Goal: Information Seeking & Learning: Check status

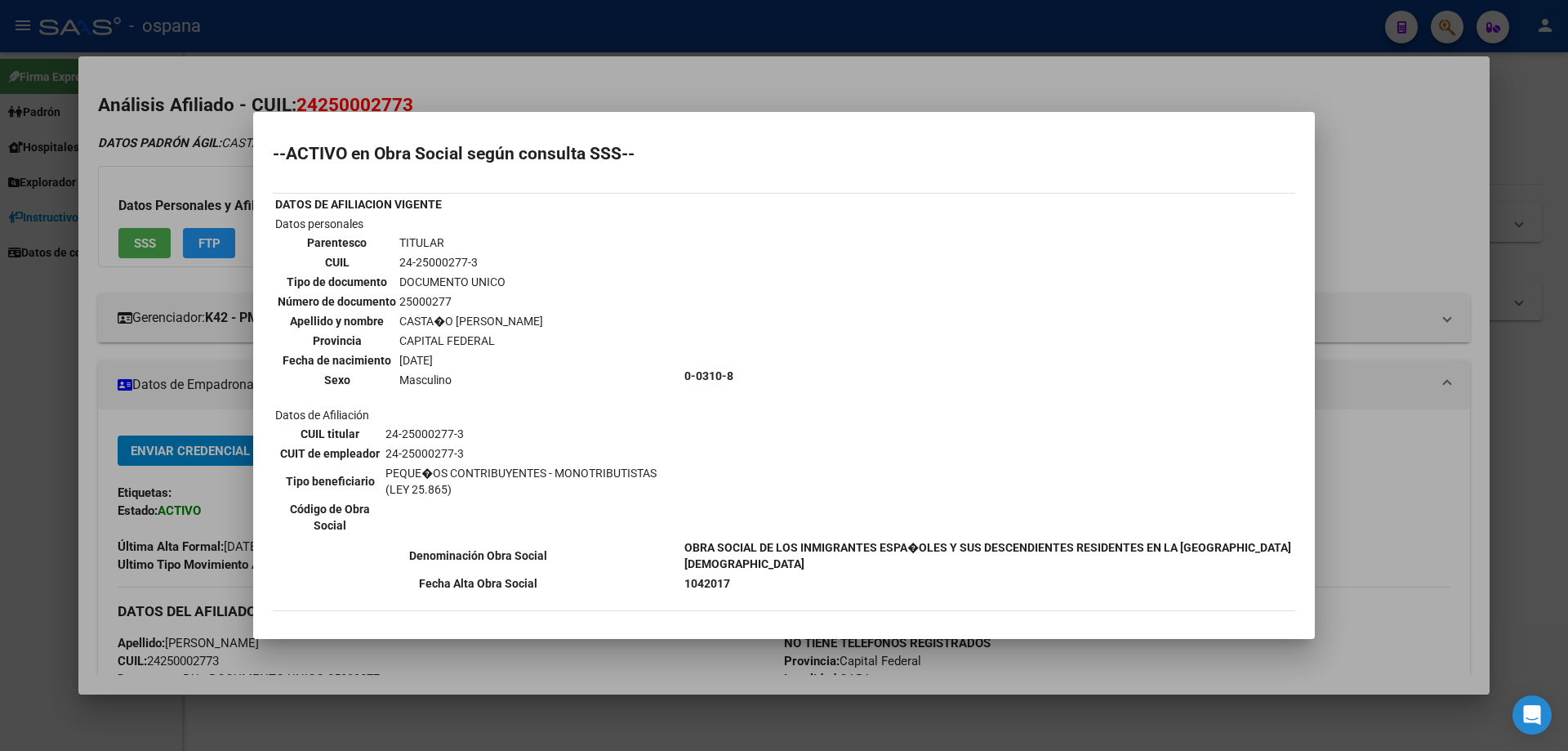
scroll to position [8, 0]
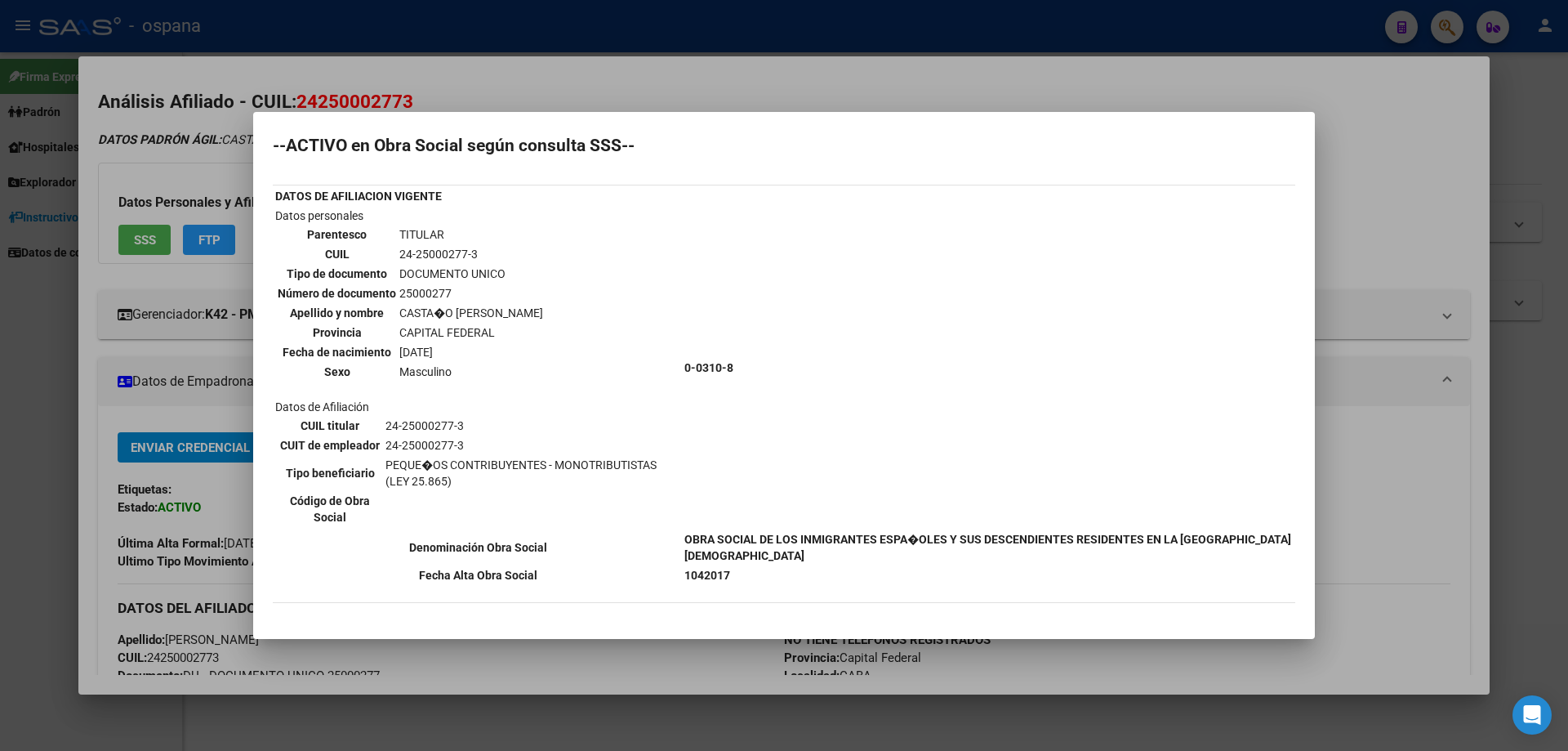
click at [1539, 230] on div at bounding box center [784, 375] width 1568 height 751
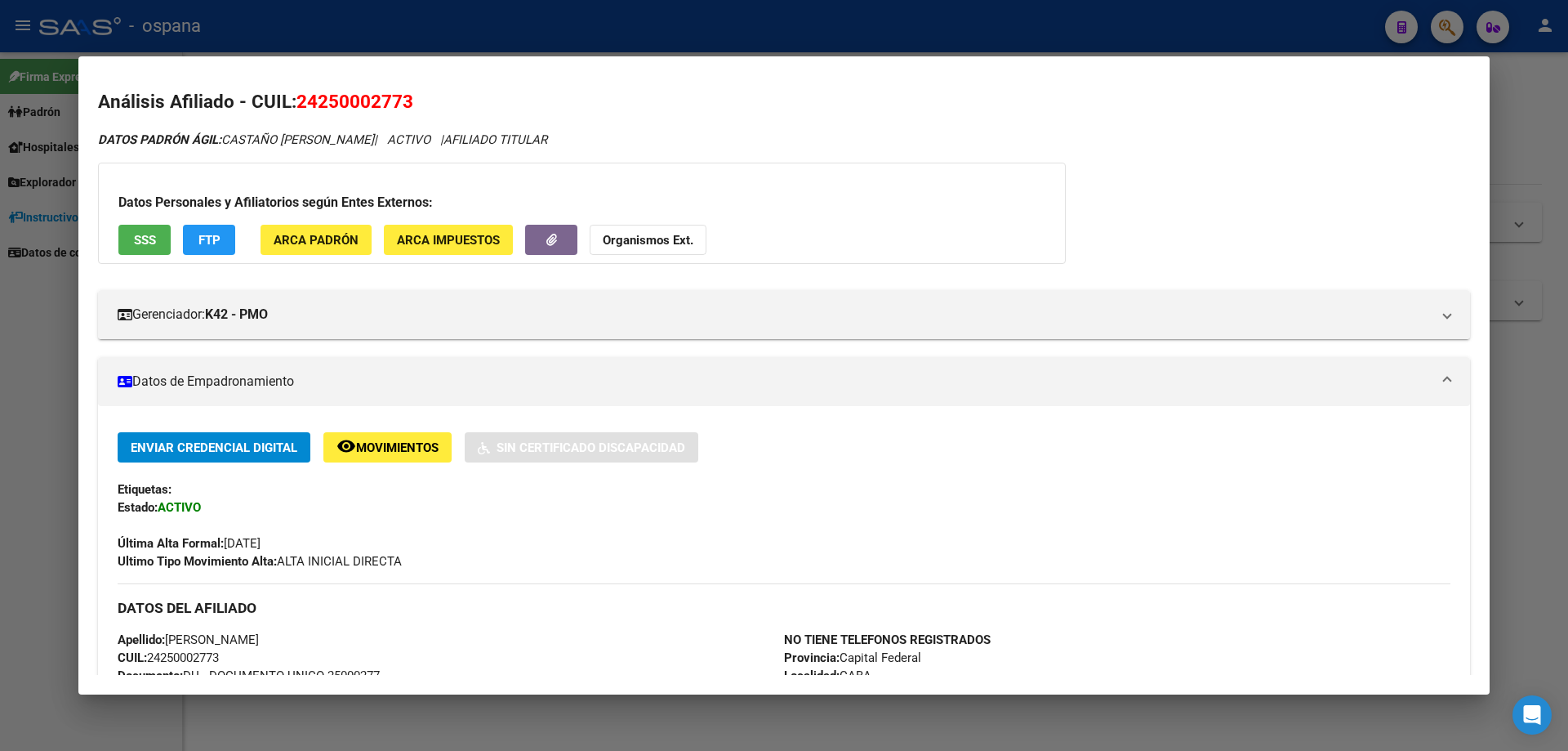
click at [1549, 156] on div at bounding box center [784, 375] width 1568 height 751
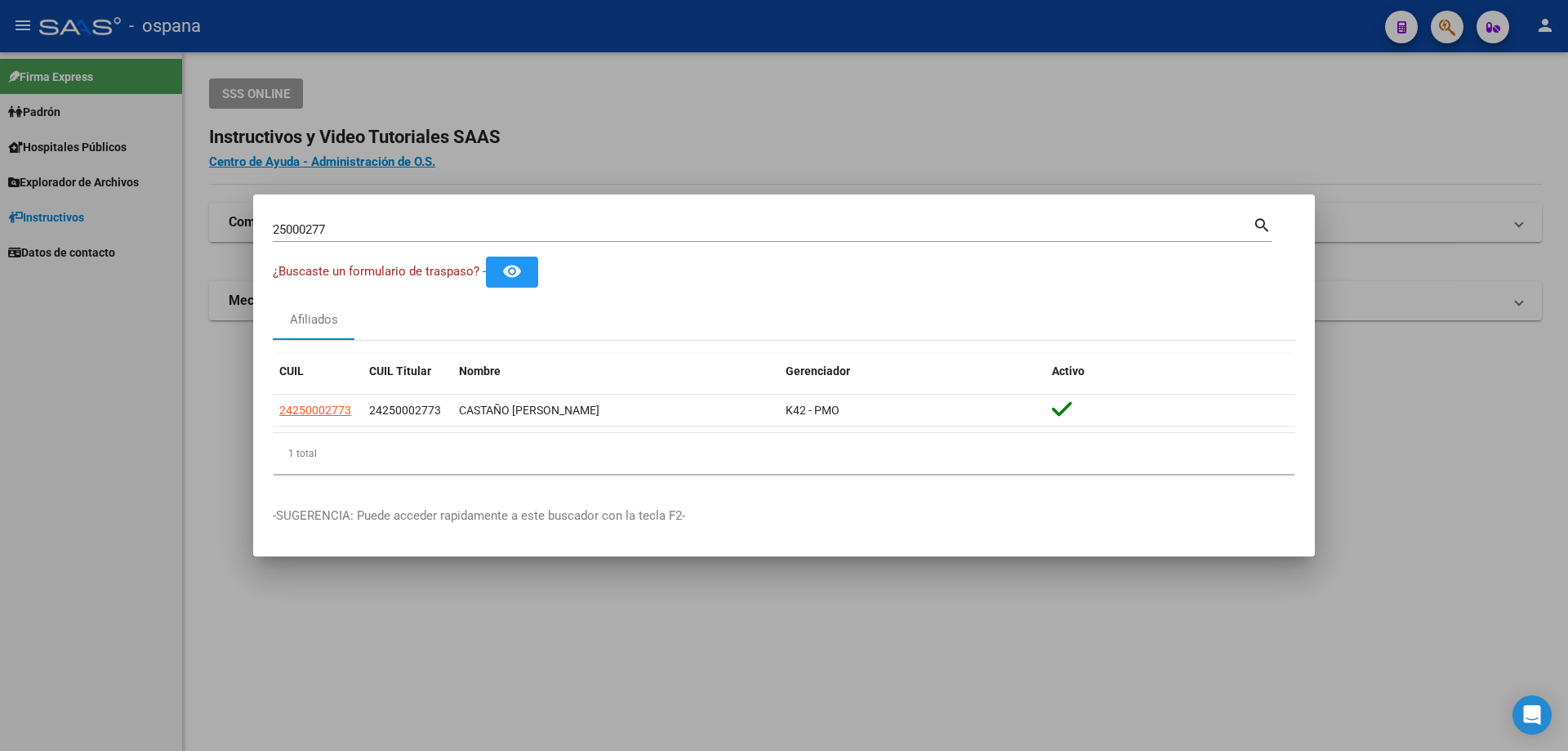
click at [368, 239] on div "25000277 Buscar (apellido, dni, [PERSON_NAME], [PERSON_NAME], cuit, obra social)" at bounding box center [762, 229] width 980 height 24
drag, startPoint x: 368, startPoint y: 229, endPoint x: 190, endPoint y: 224, distance: 178.1
click at [190, 224] on div "25000277 Buscar (apellido, dni, cuil, nro traspaso, cuit, obra social) search ¿…" at bounding box center [784, 375] width 1568 height 751
type input "37978411"
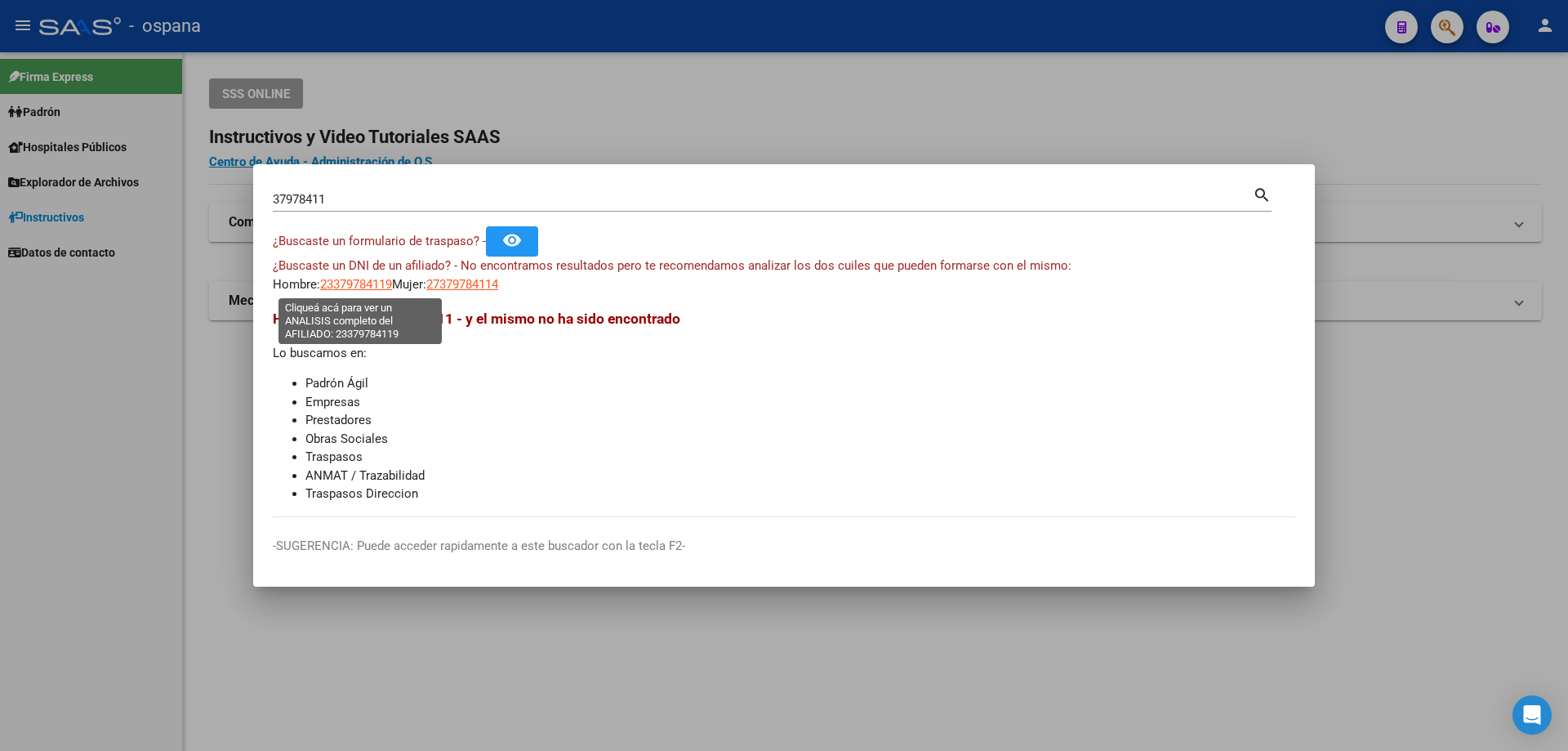
click at [365, 280] on span "23379784119" at bounding box center [356, 284] width 72 height 14
type textarea "23379784119"
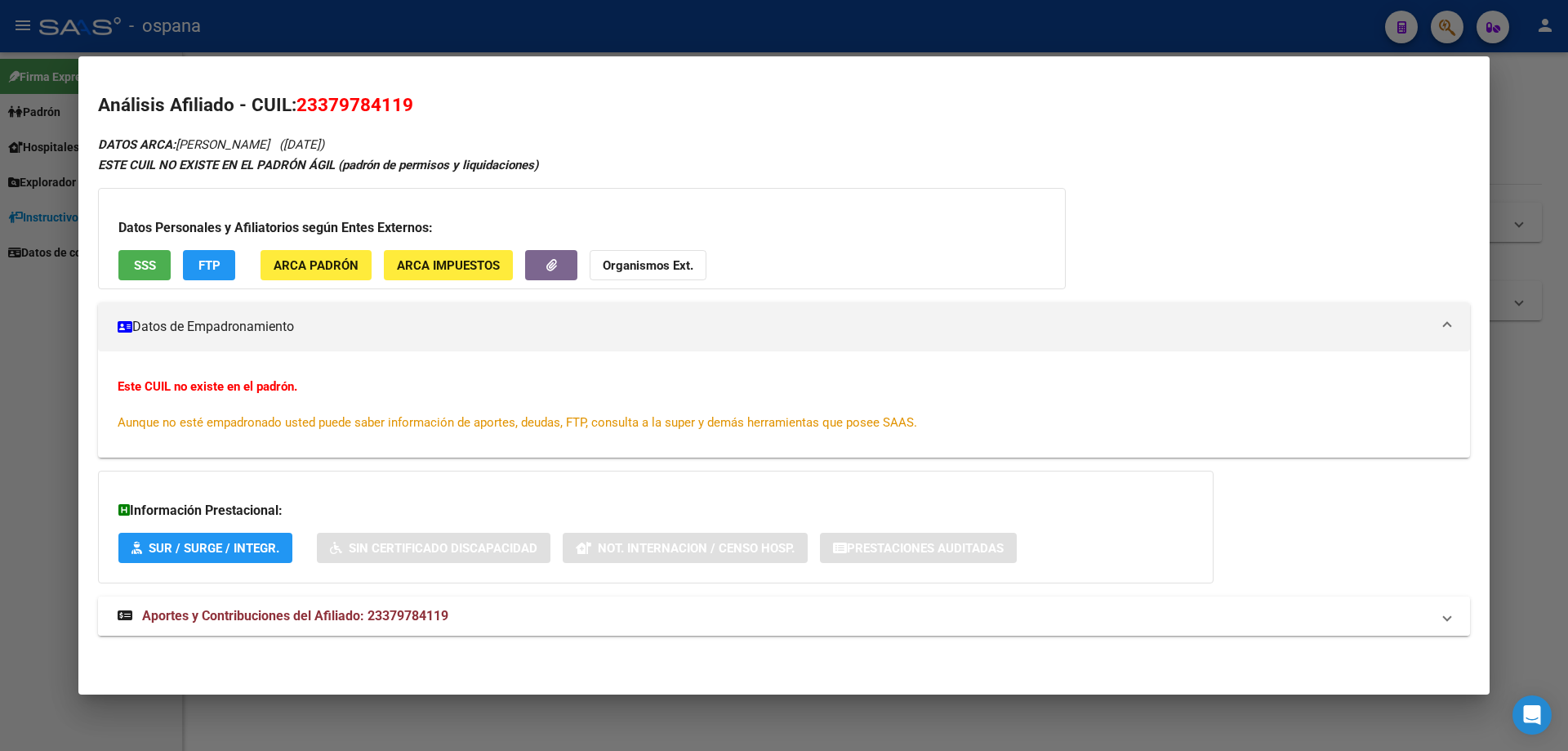
click at [336, 604] on mat-expansion-panel-header "Aportes y Contribuciones del Afiliado: 23379784119" at bounding box center [783, 615] width 1372 height 39
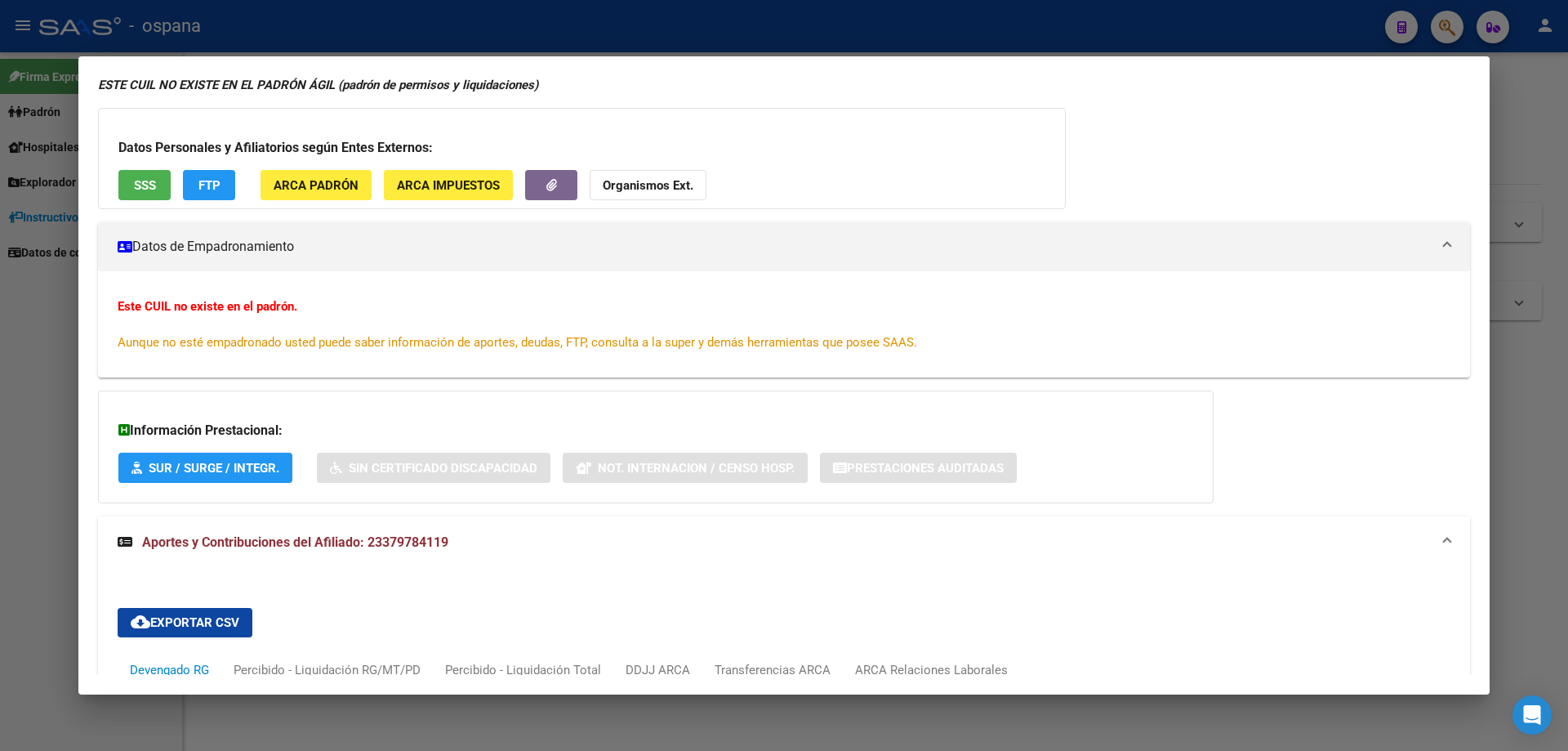
scroll to position [0, 0]
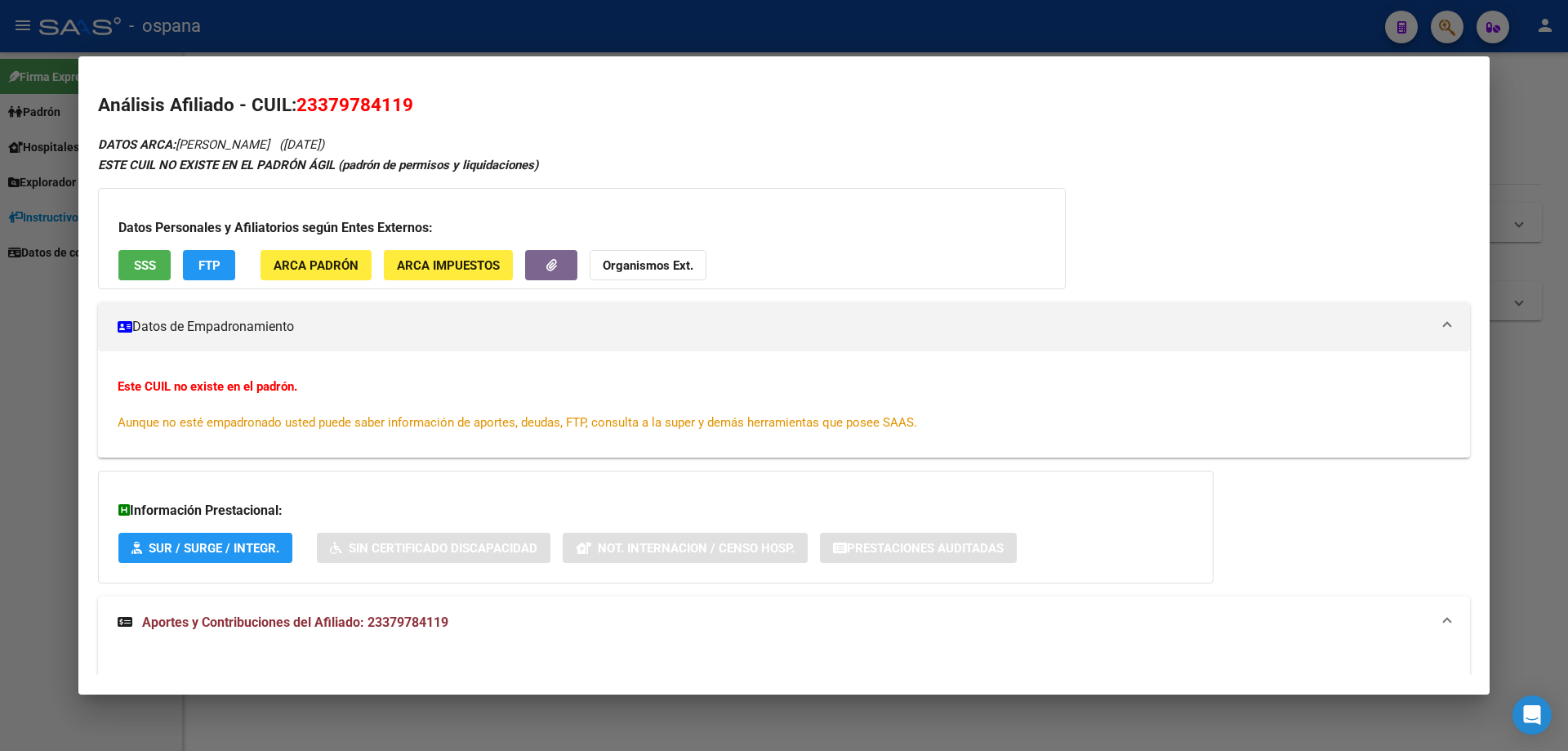
click at [134, 268] on span "SSS" at bounding box center [145, 266] width 22 height 14
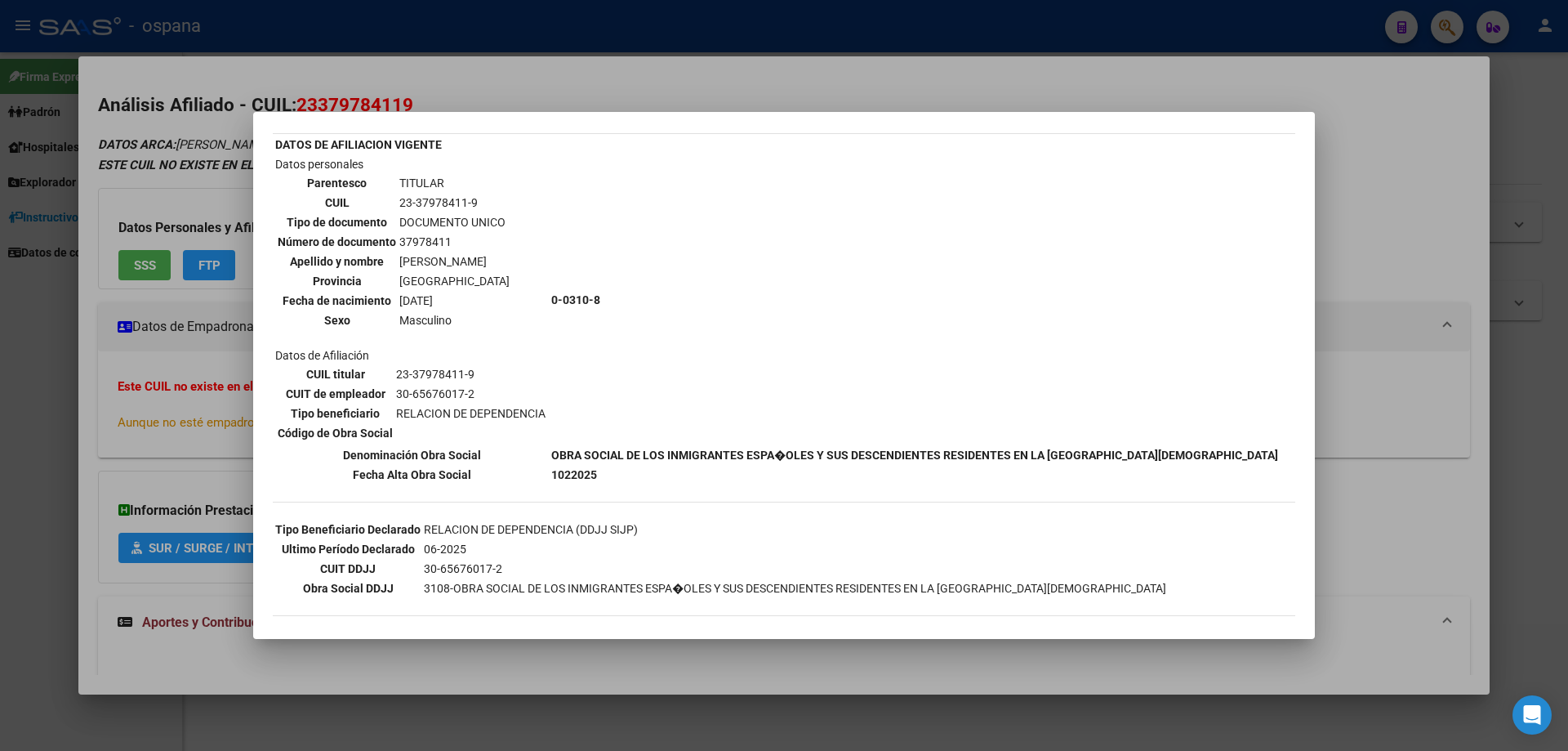
scroll to position [98, 0]
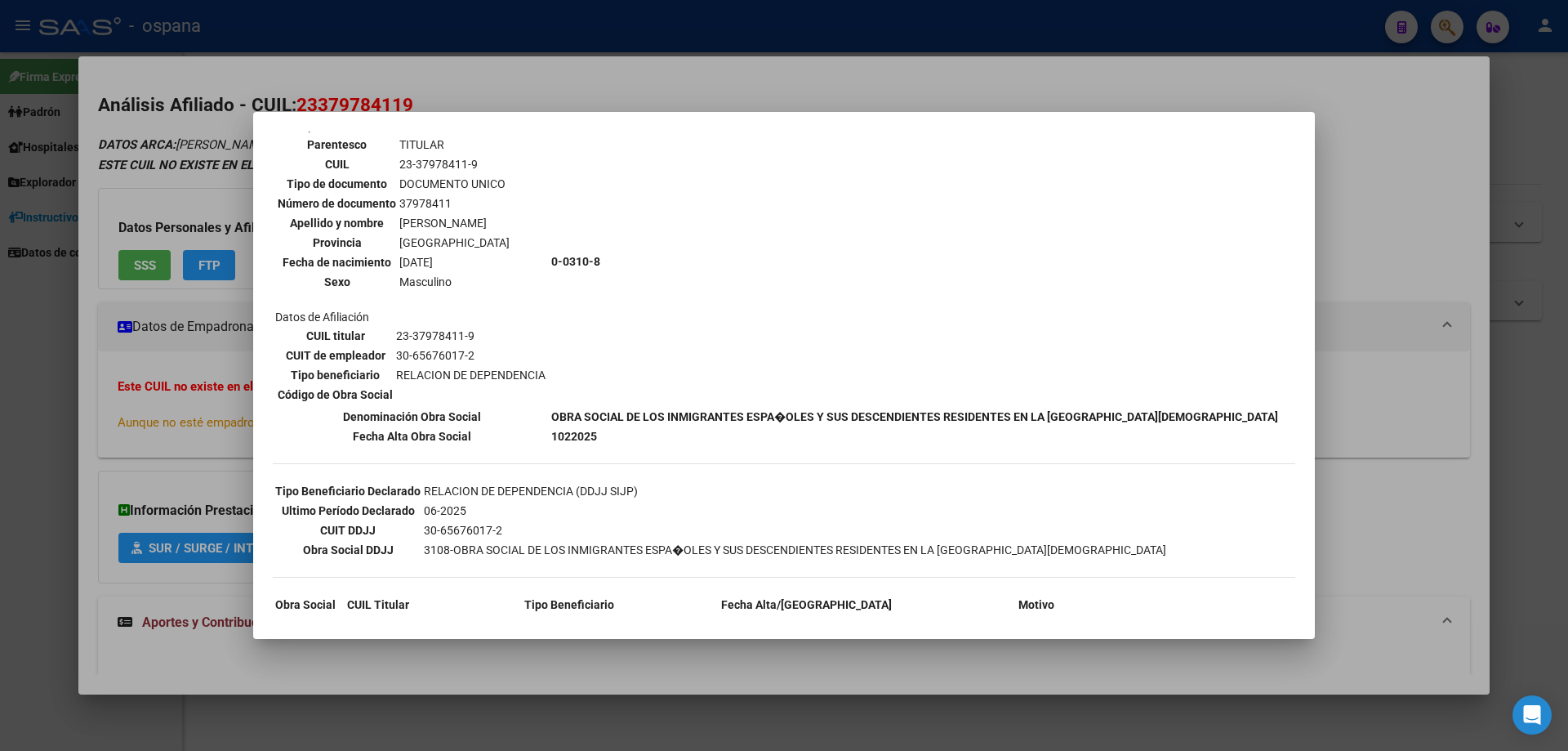
click at [178, 417] on div at bounding box center [784, 375] width 1568 height 751
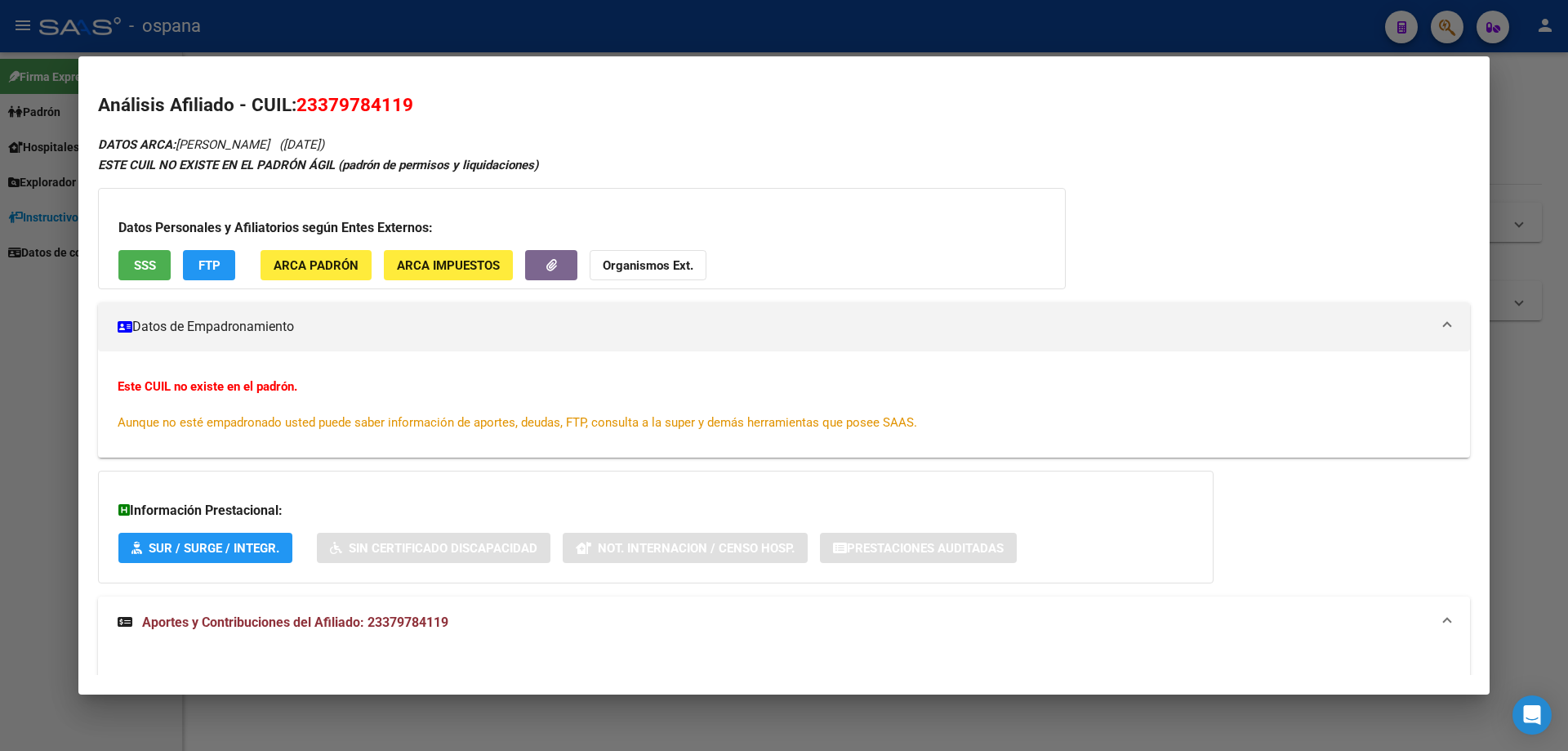
drag, startPoint x: 204, startPoint y: 425, endPoint x: 709, endPoint y: 459, distance: 506.1
click at [709, 459] on div "DATOS ARCA: [PERSON_NAME] ([DATE]) ESTE CUIL NO EXISTE EN EL PADRÓN ÁGIL (padró…" at bounding box center [783, 722] width 1372 height 1178
click at [417, 366] on div "Este CUIL no existe en el padrón. Aunque no esté empadronado usted puede saber …" at bounding box center [783, 405] width 1372 height 107
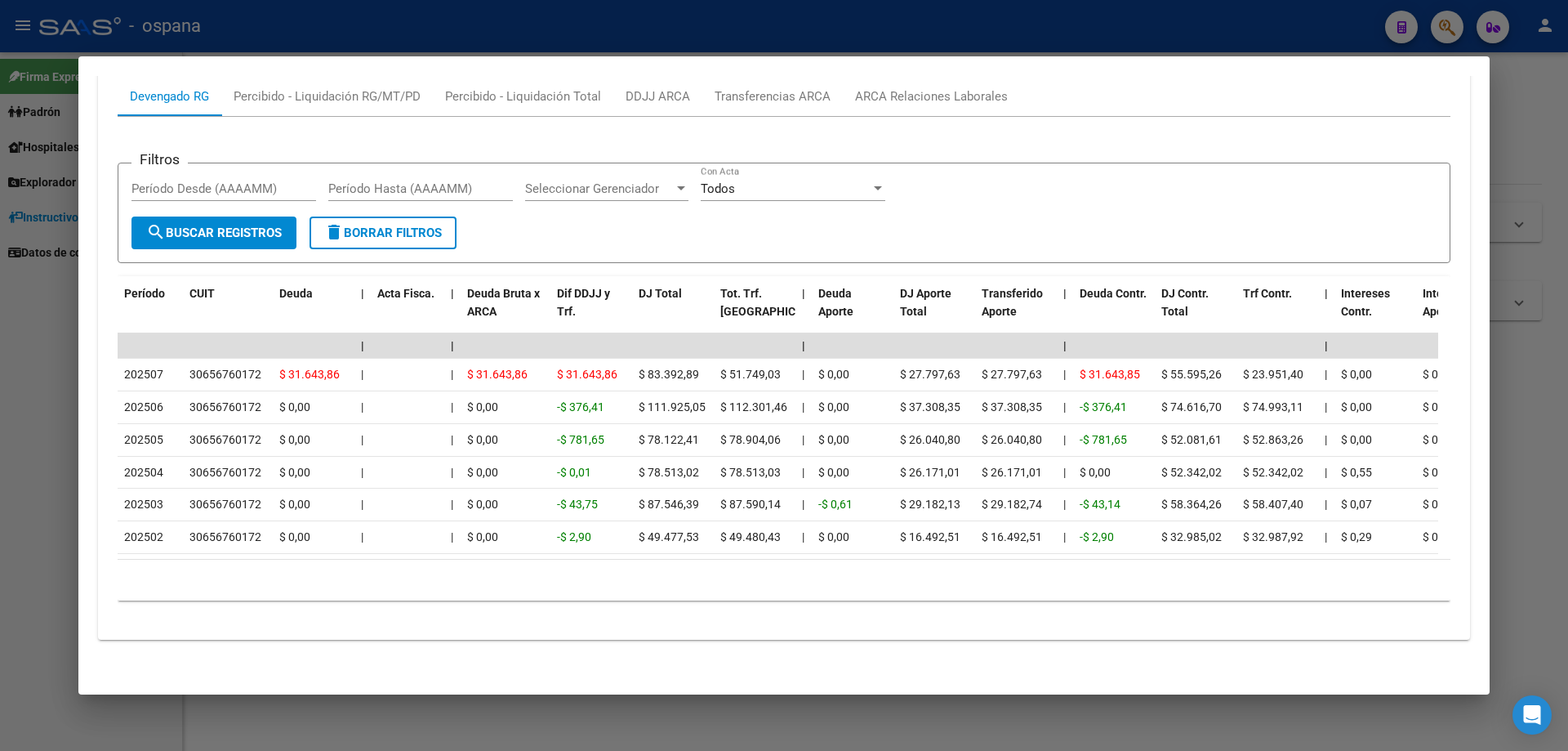
scroll to position [672, 0]
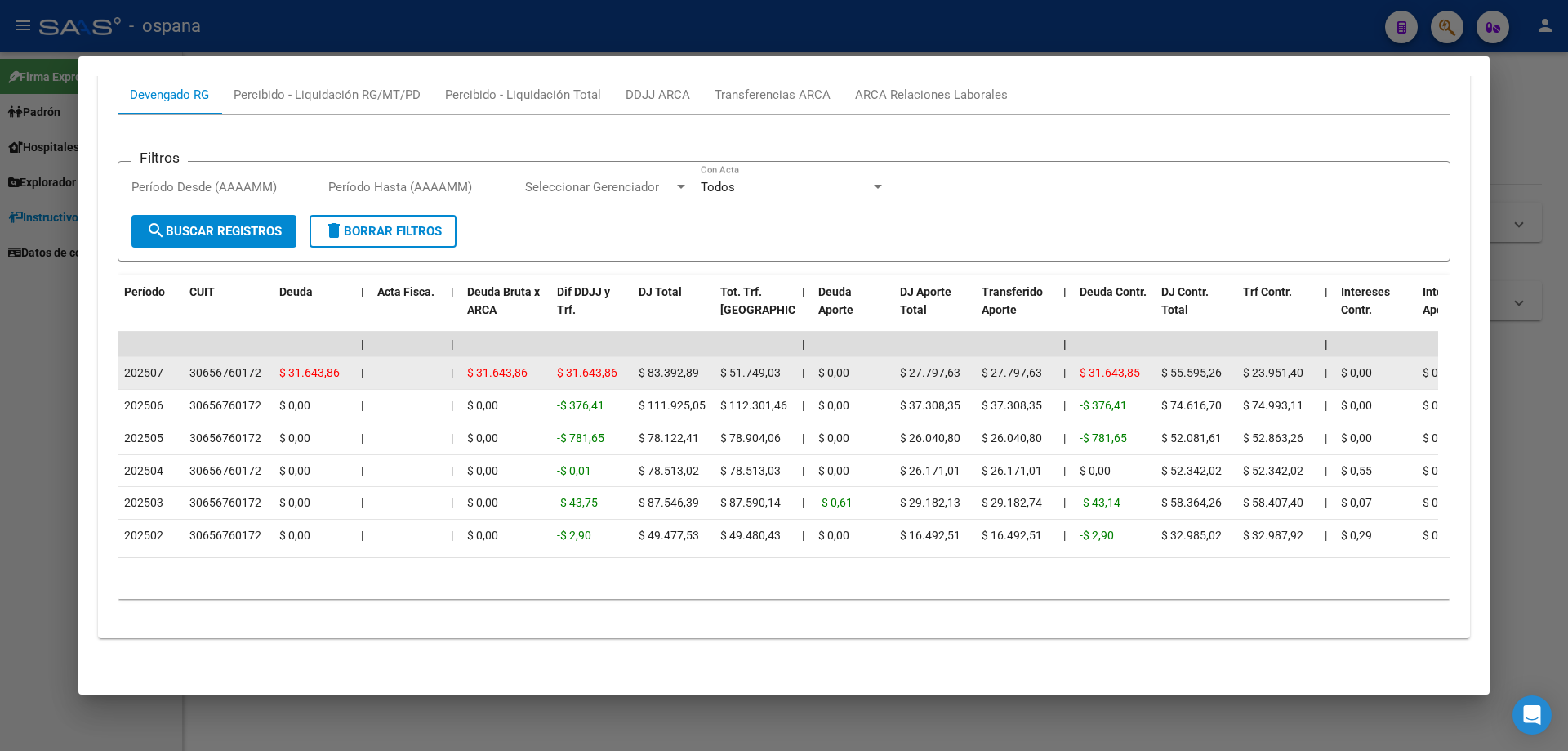
drag, startPoint x: 119, startPoint y: 352, endPoint x: 176, endPoint y: 361, distance: 57.7
click at [176, 361] on datatable-body-cell "202507" at bounding box center [150, 372] width 65 height 32
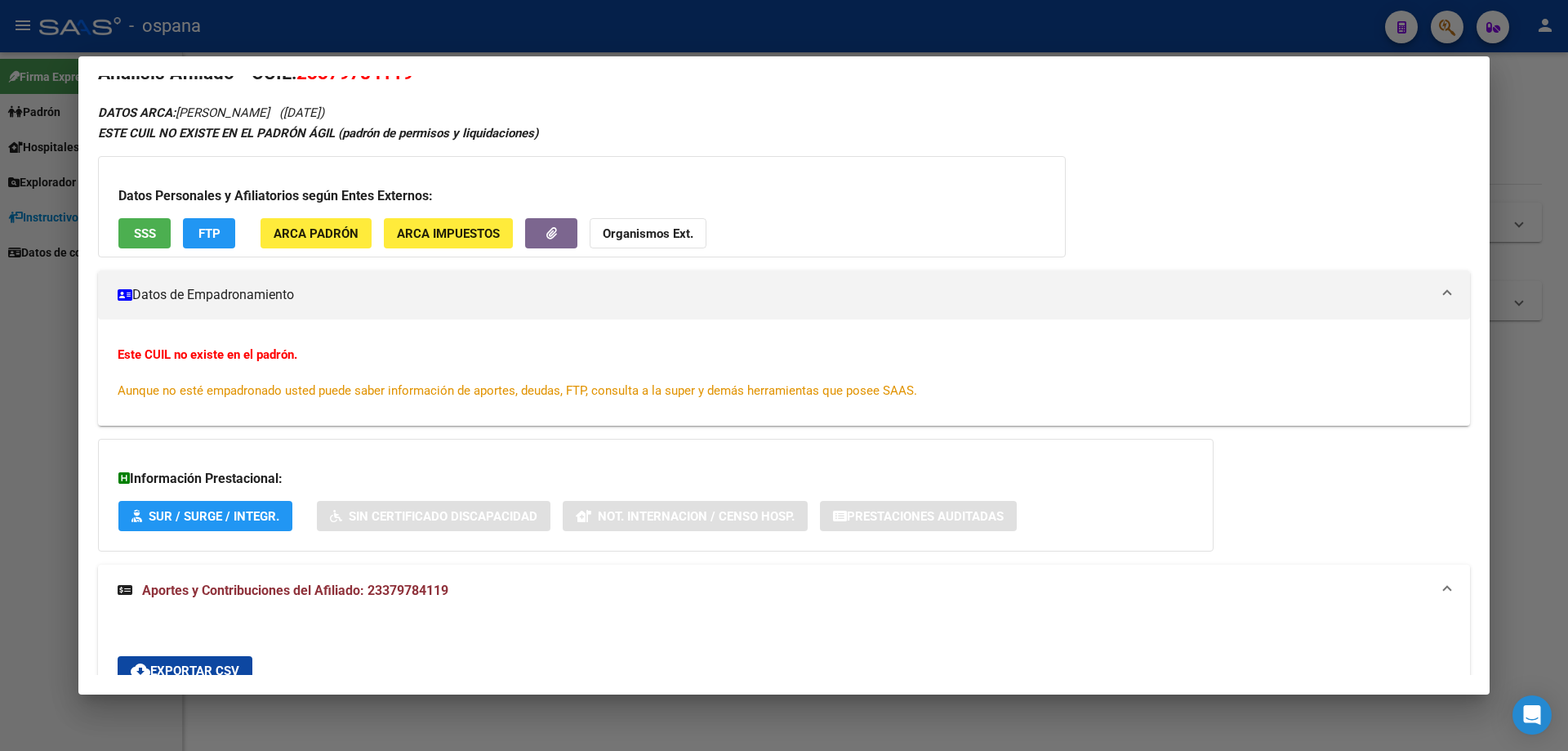
scroll to position [0, 0]
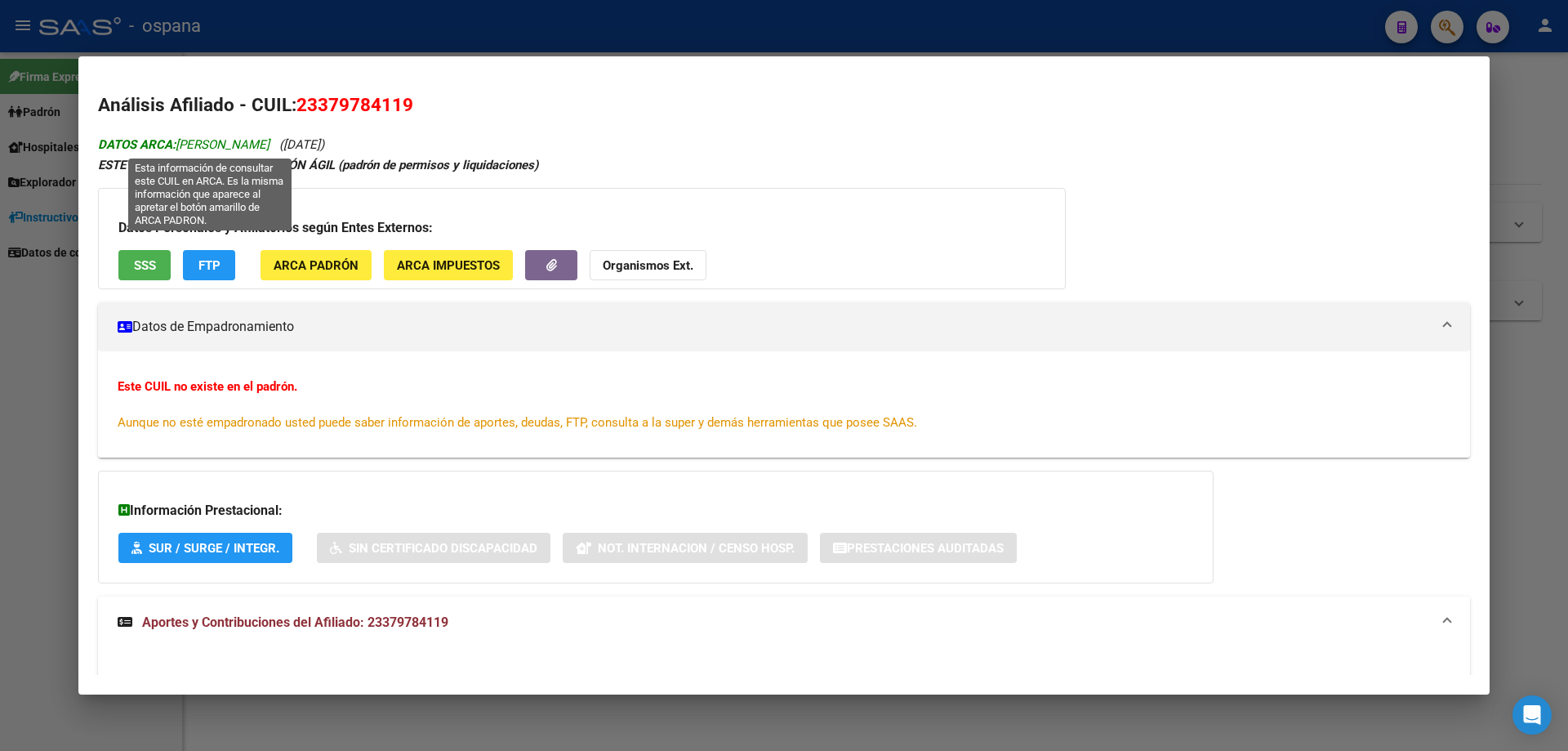
click at [179, 138] on span "DATOS ARCA: [PERSON_NAME]" at bounding box center [183, 145] width 172 height 14
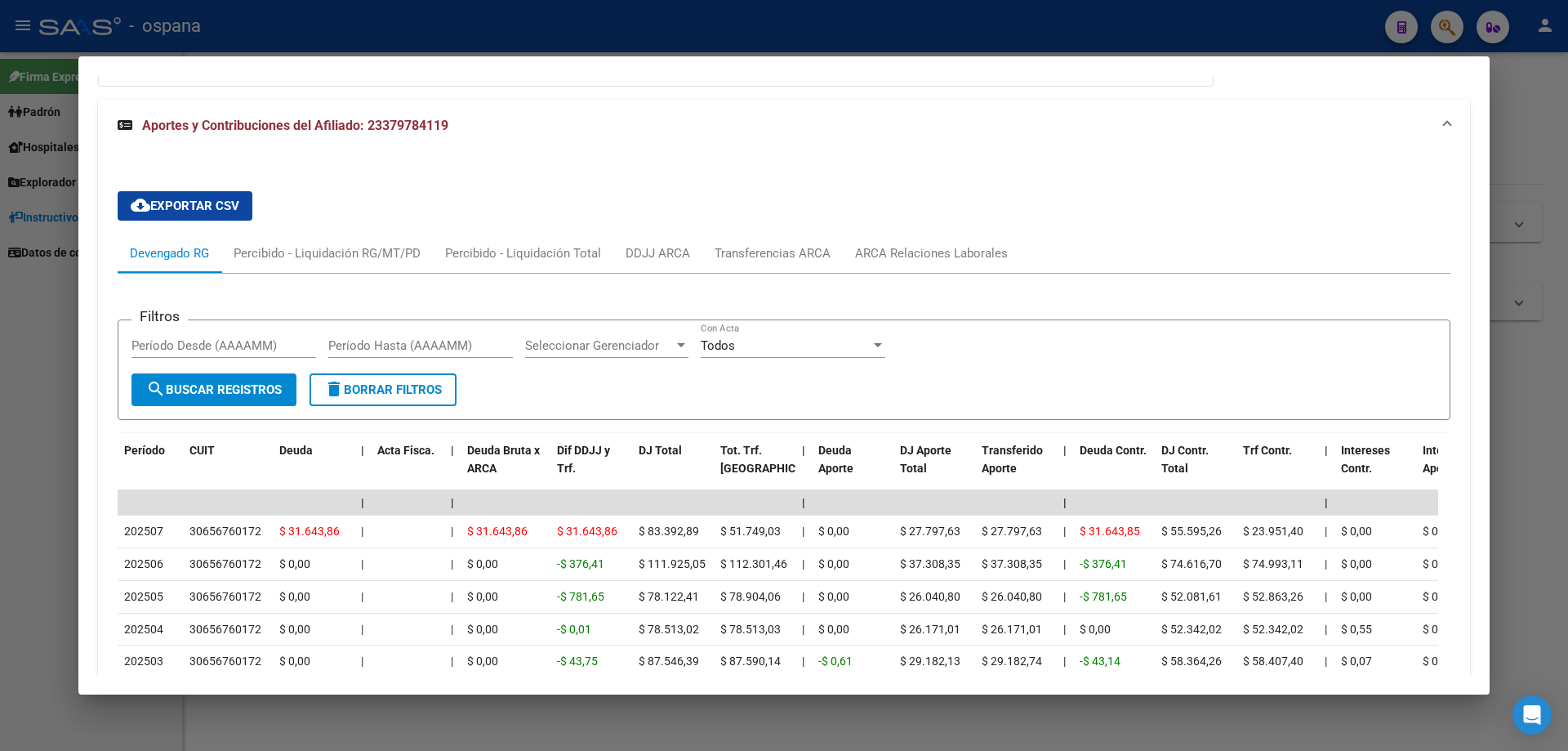
scroll to position [653, 0]
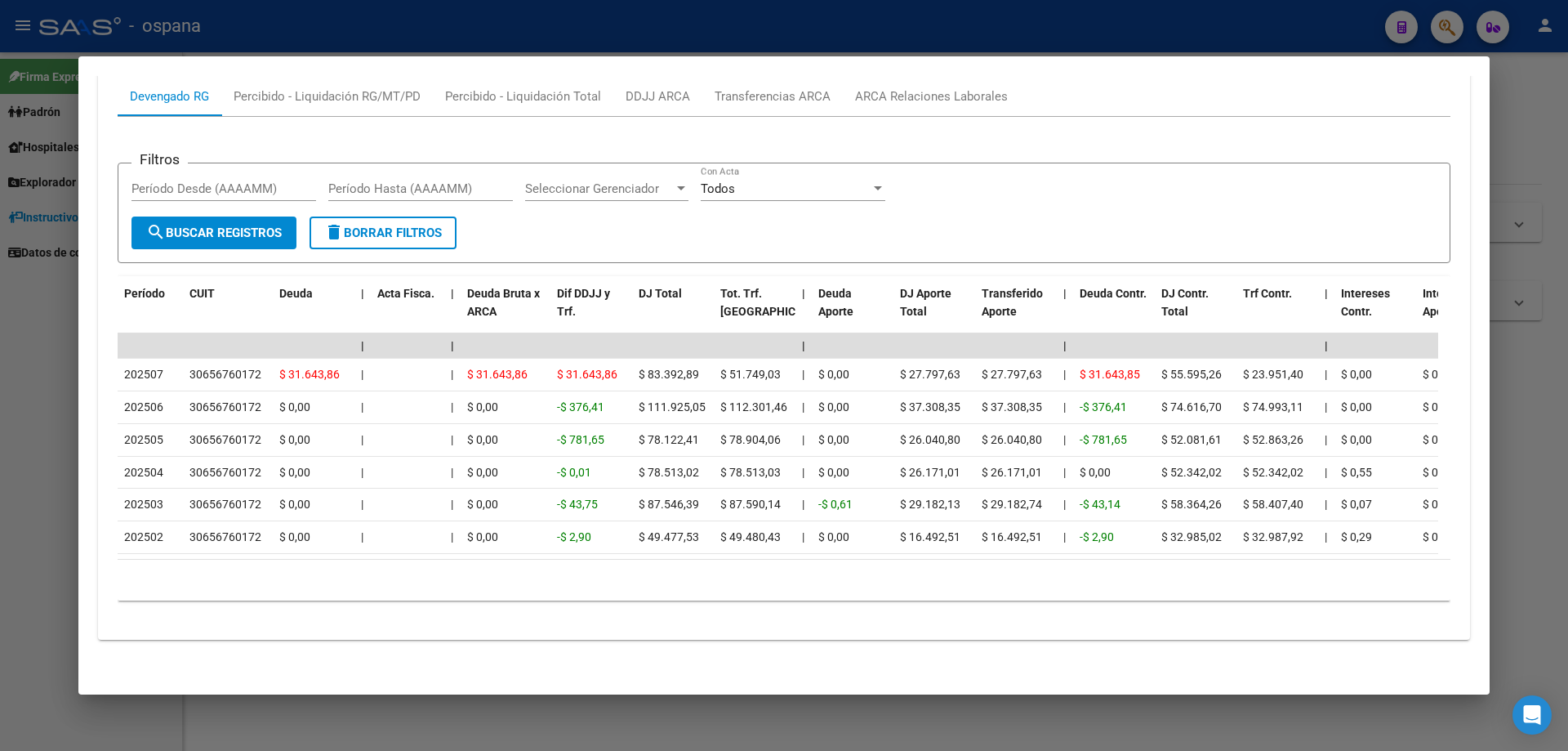
drag, startPoint x: 163, startPoint y: 540, endPoint x: 94, endPoint y: 535, distance: 69.2
click at [94, 535] on mat-dialog-content "Análisis Afiliado - CUIL: 23379784119 DATOS ARCA: [PERSON_NAME] ([DATE]) ESTE C…" at bounding box center [784, 375] width 1411 height 599
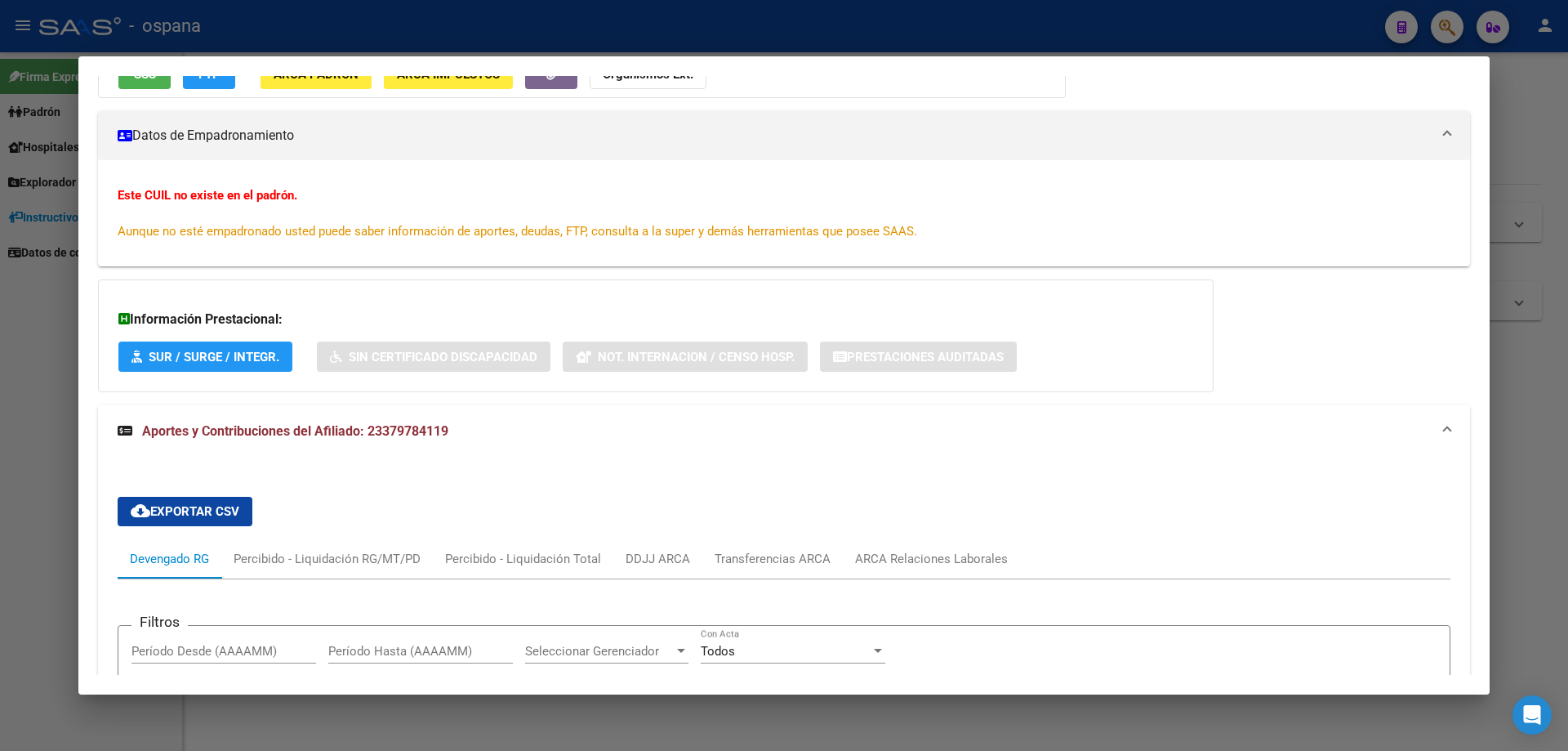
scroll to position [164, 0]
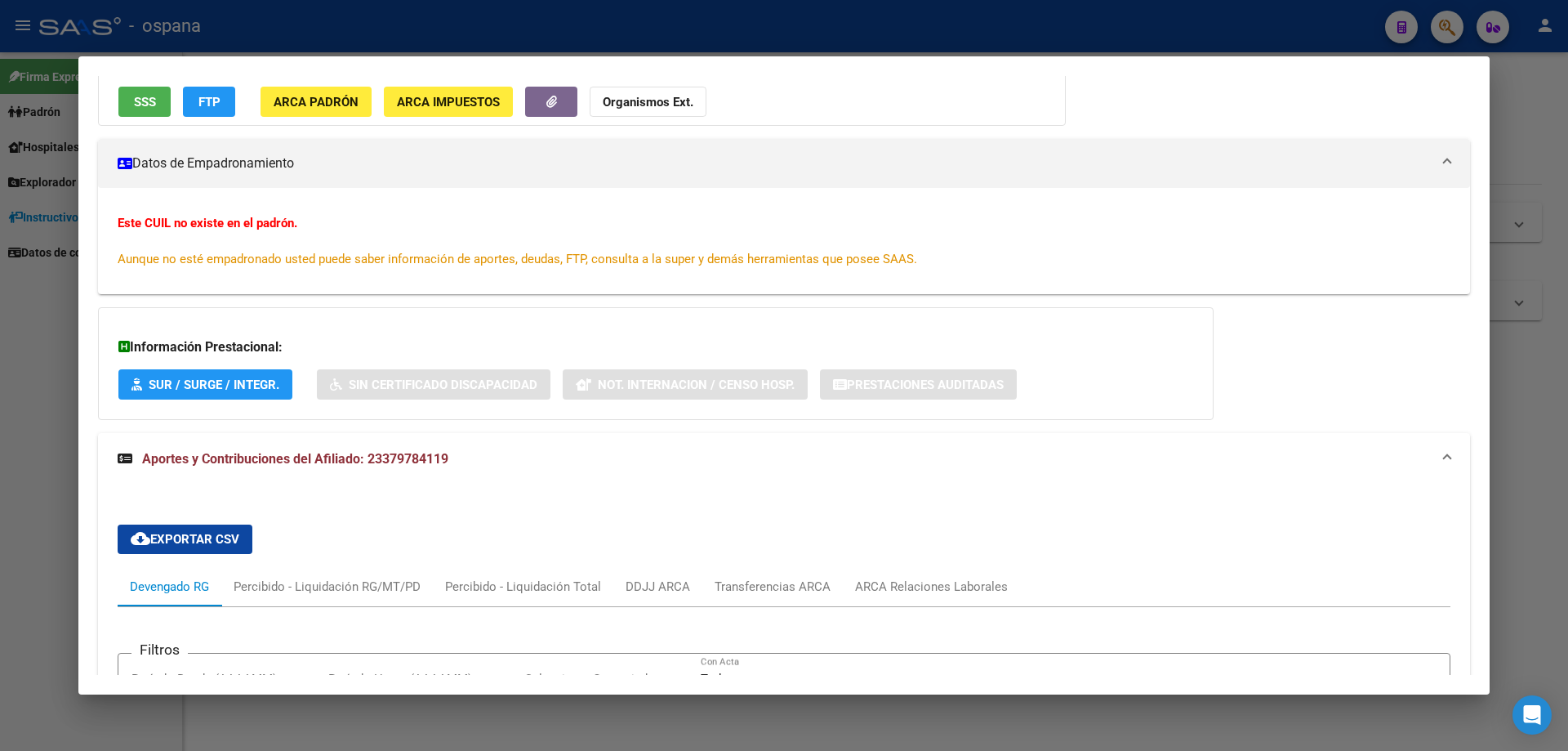
click at [148, 117] on div "Datos Personales y Afiliatorios según Entes Externos: SSS FTP ARCA Padrón ARCA …" at bounding box center [581, 75] width 967 height 101
click at [147, 107] on span "SSS" at bounding box center [145, 102] width 22 height 14
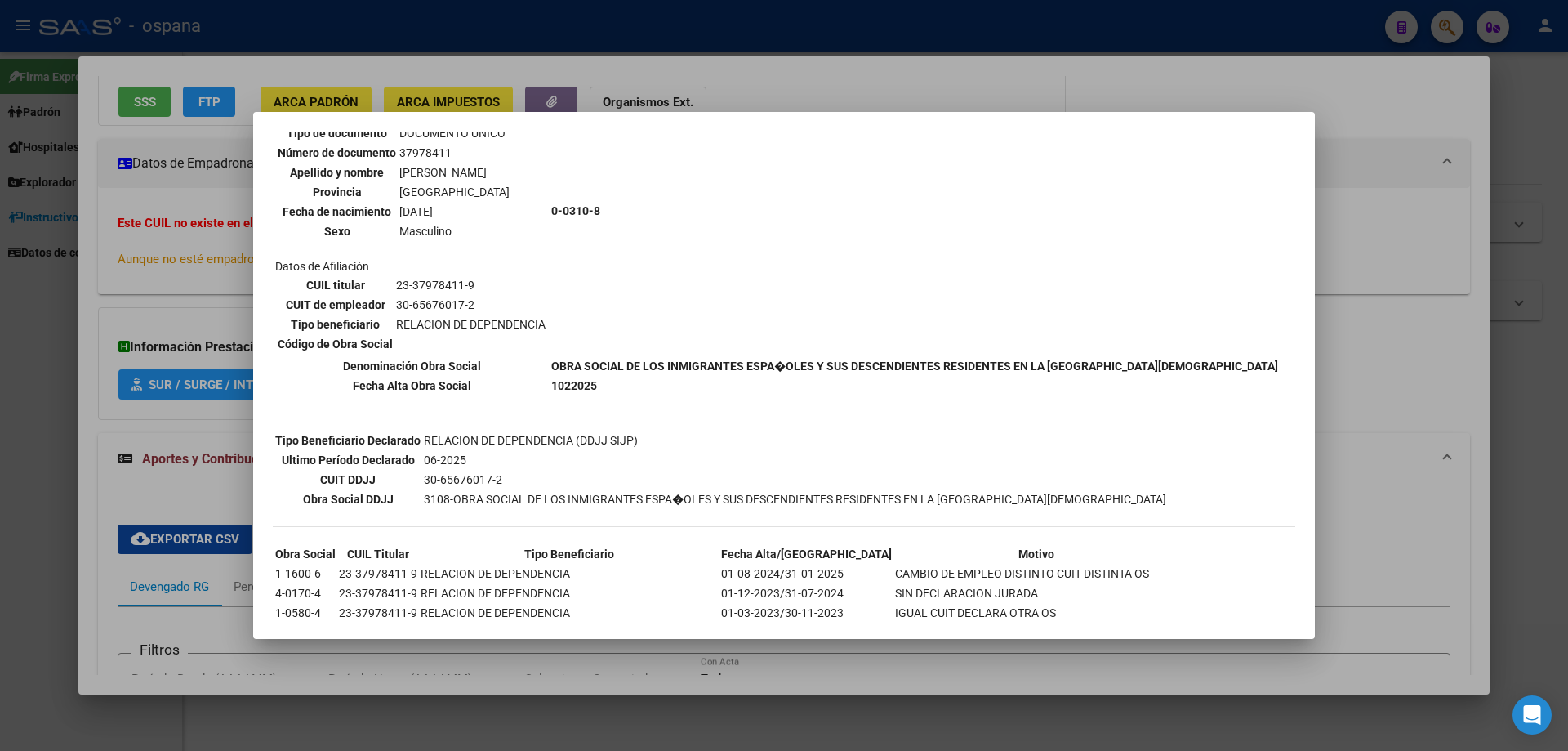
scroll to position [343, 0]
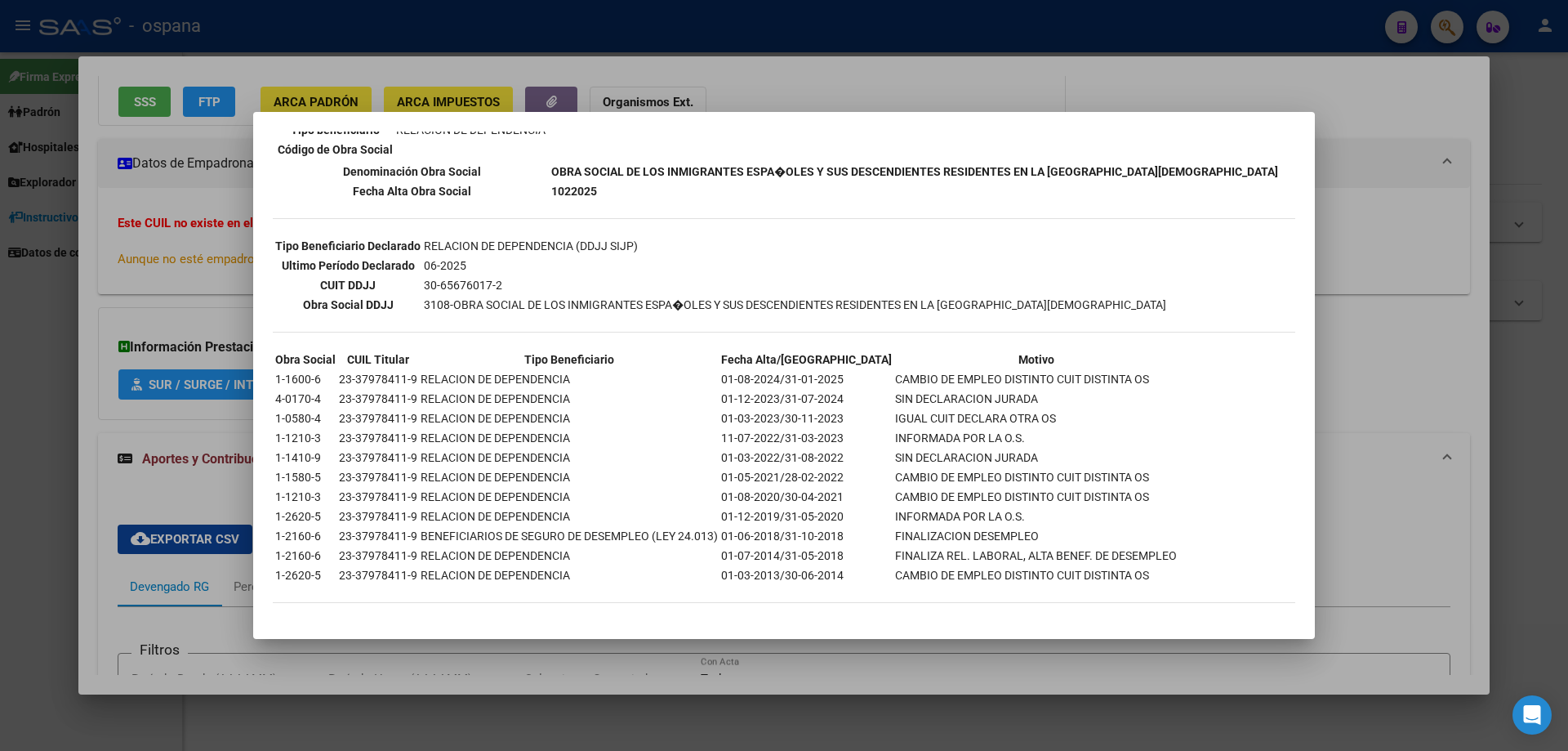
drag, startPoint x: 278, startPoint y: 375, endPoint x: 394, endPoint y: 559, distance: 217.5
click at [373, 591] on div "--ACTIVO en Obra Social según consulta SSS-- DATOS DE AFILIACION VIGENTE Datos …" at bounding box center [784, 210] width 1022 height 816
click at [636, 589] on div "--ACTIVO en Obra Social según consulta SSS-- DATOS DE AFILIACION VIGENTE Datos …" at bounding box center [784, 210] width 1022 height 816
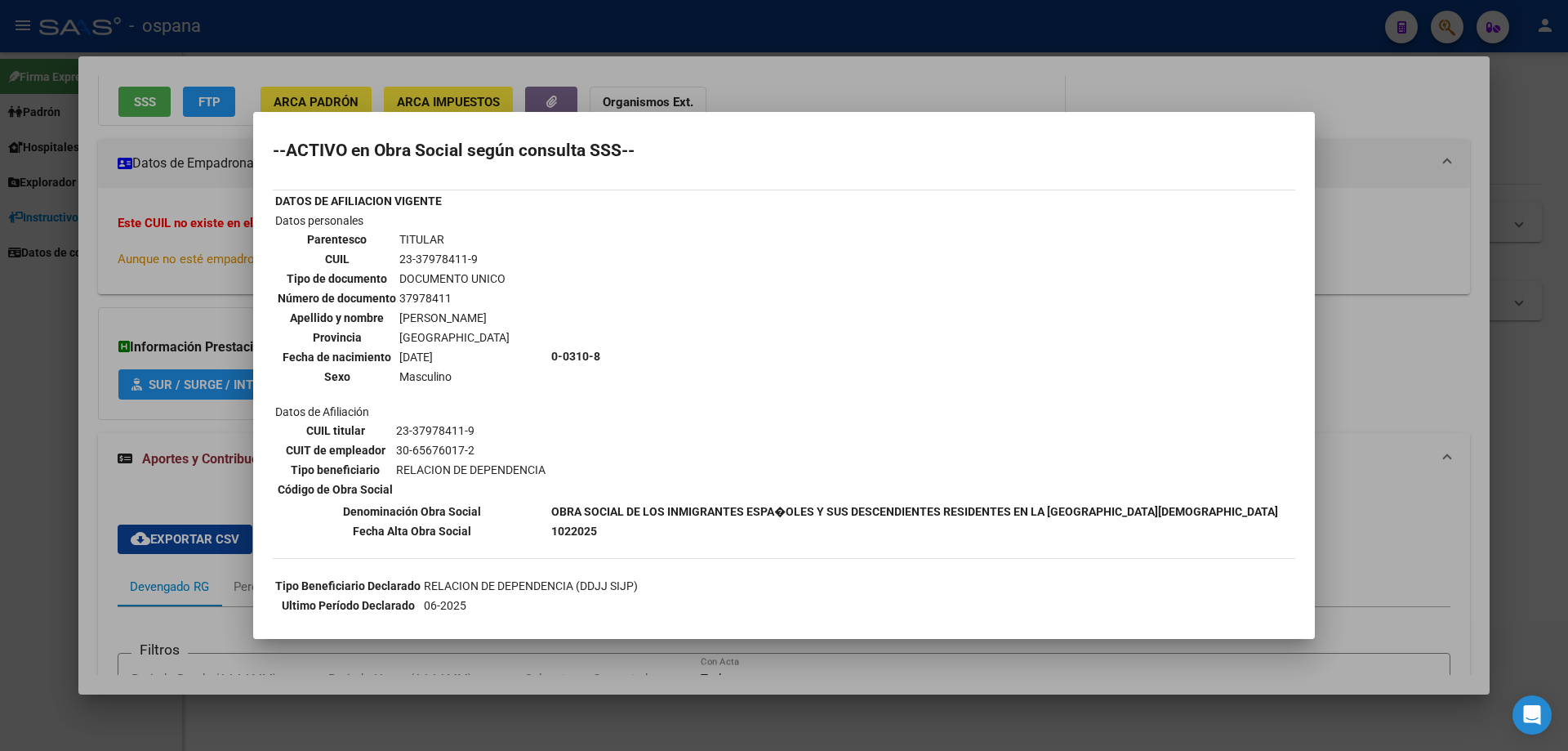
scroll to position [0, 0]
click at [24, 306] on div at bounding box center [784, 375] width 1568 height 751
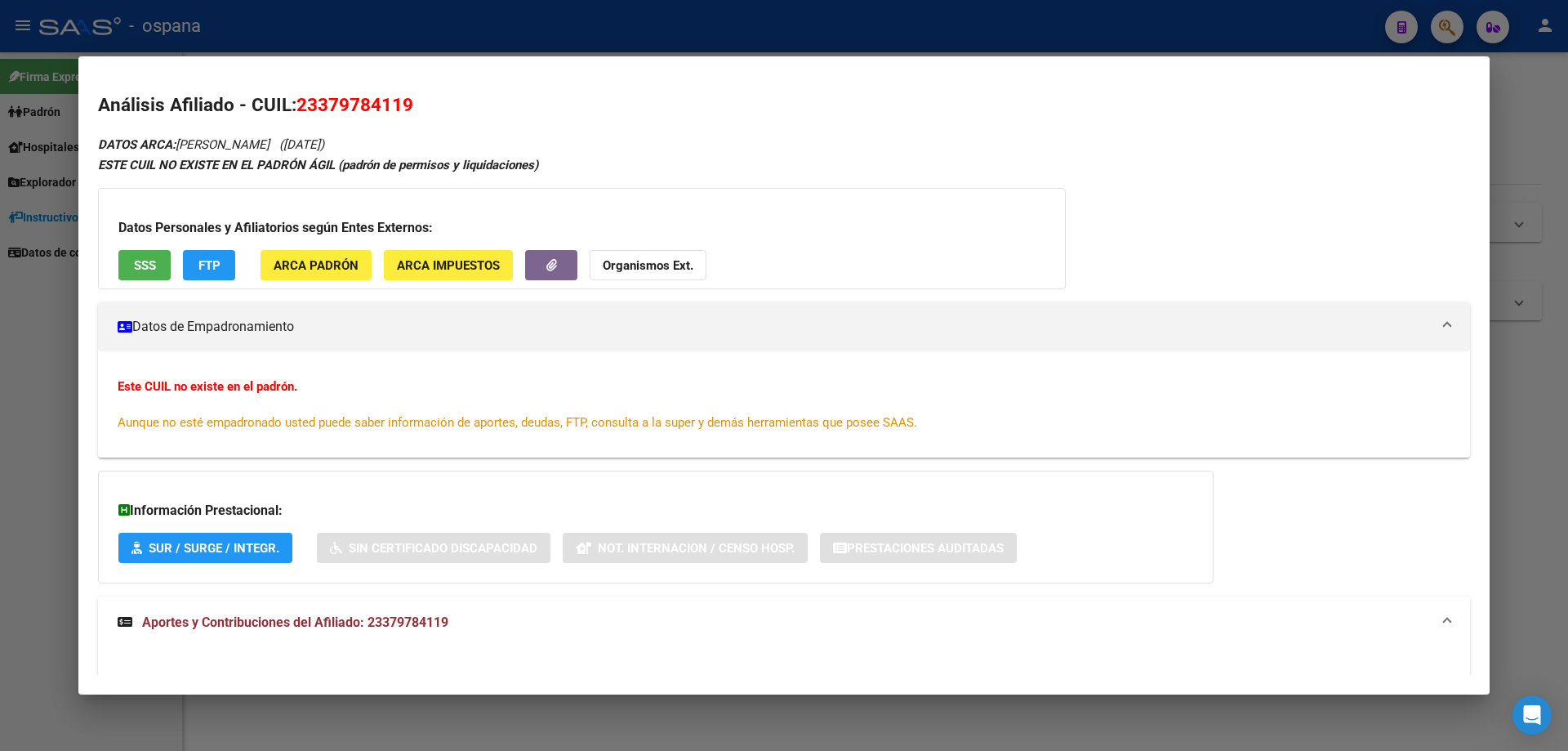
drag, startPoint x: 247, startPoint y: 152, endPoint x: 333, endPoint y: 146, distance: 86.2
click at [324, 146] on icon "DATOS ARCA: [PERSON_NAME] ([DATE])" at bounding box center [210, 145] width 226 height 14
click at [569, 127] on div "Análisis Afiliado - CUIL: 23379784119 DATOS ARCA: [PERSON_NAME] ([DATE]) ESTE C…" at bounding box center [783, 710] width 1372 height 1239
click at [532, 155] on div "DATOS ARCA: [PERSON_NAME] ([DATE]) ESTE CUIL NO EXISTE EN EL PADRÓN ÁGIL (padró…" at bounding box center [783, 722] width 1372 height 1178
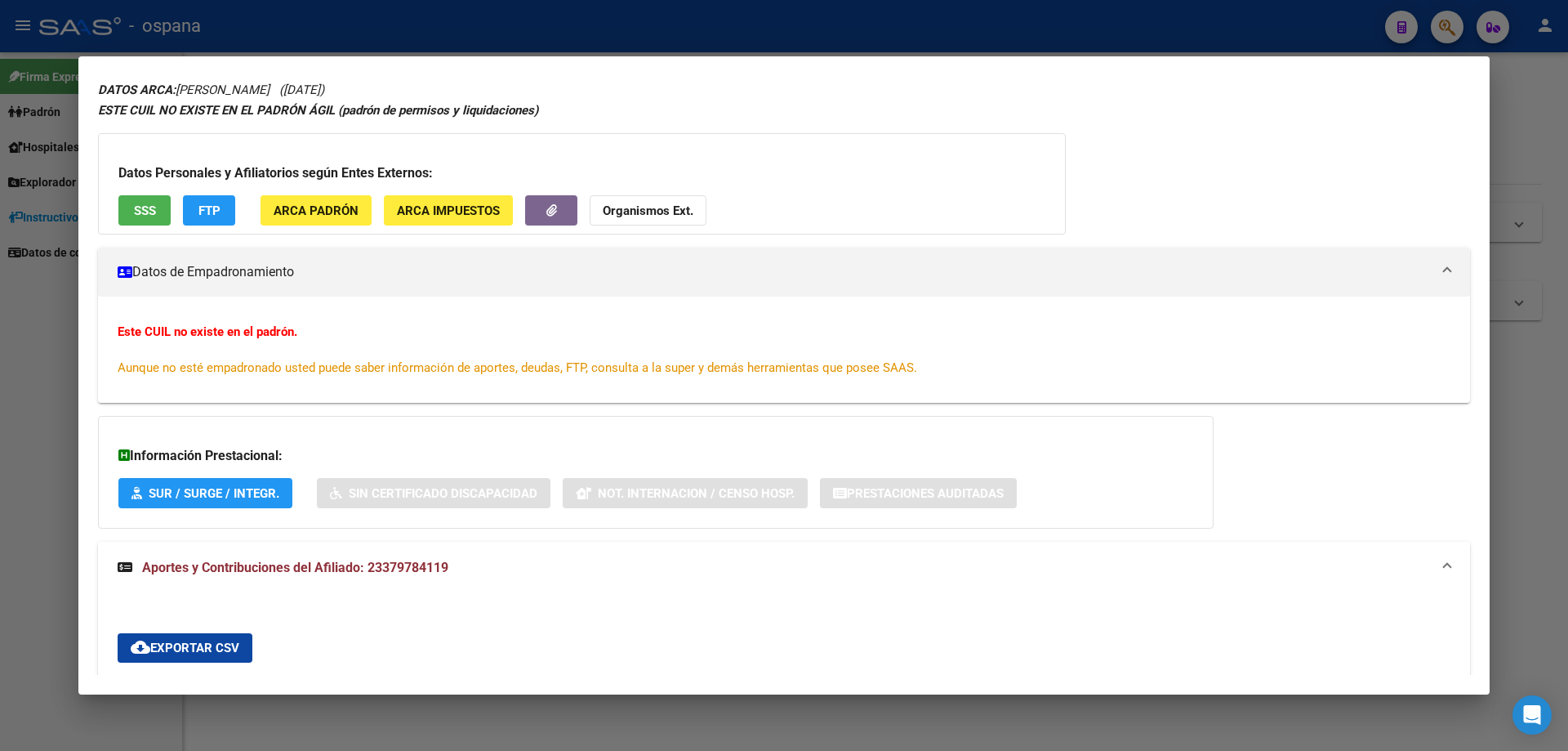
scroll to position [81, 0]
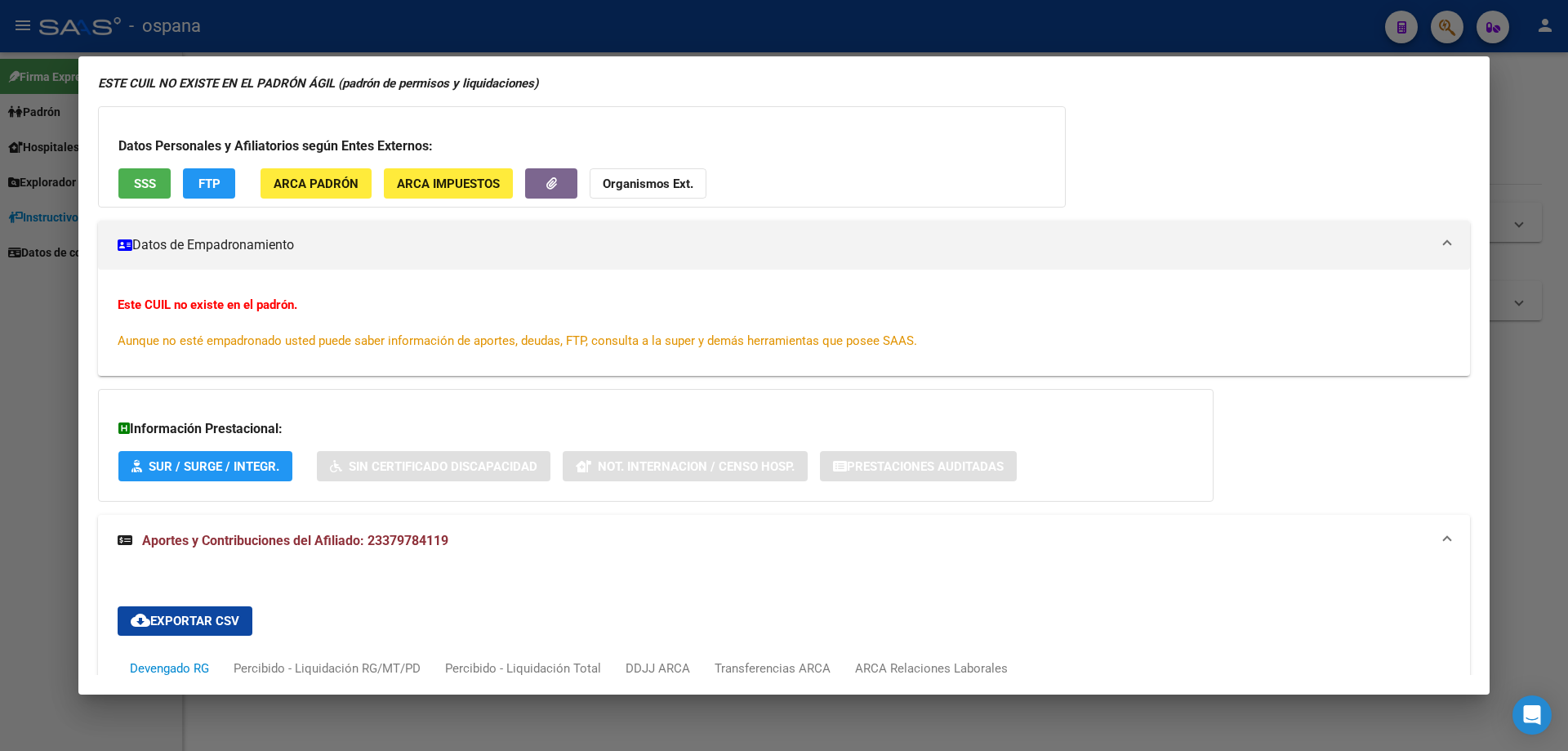
click at [137, 185] on span "SSS" at bounding box center [145, 183] width 22 height 14
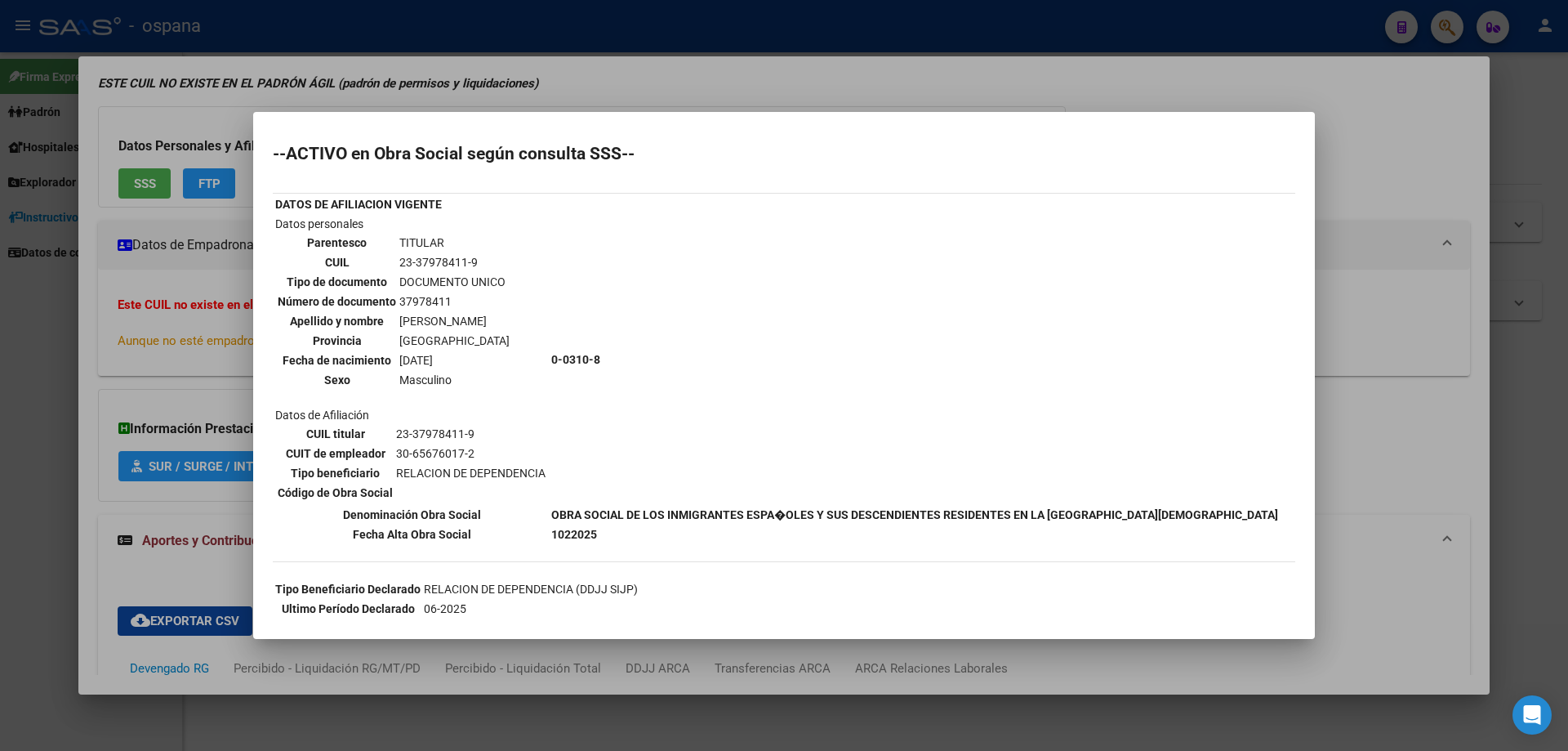
click at [201, 376] on div at bounding box center [784, 375] width 1568 height 751
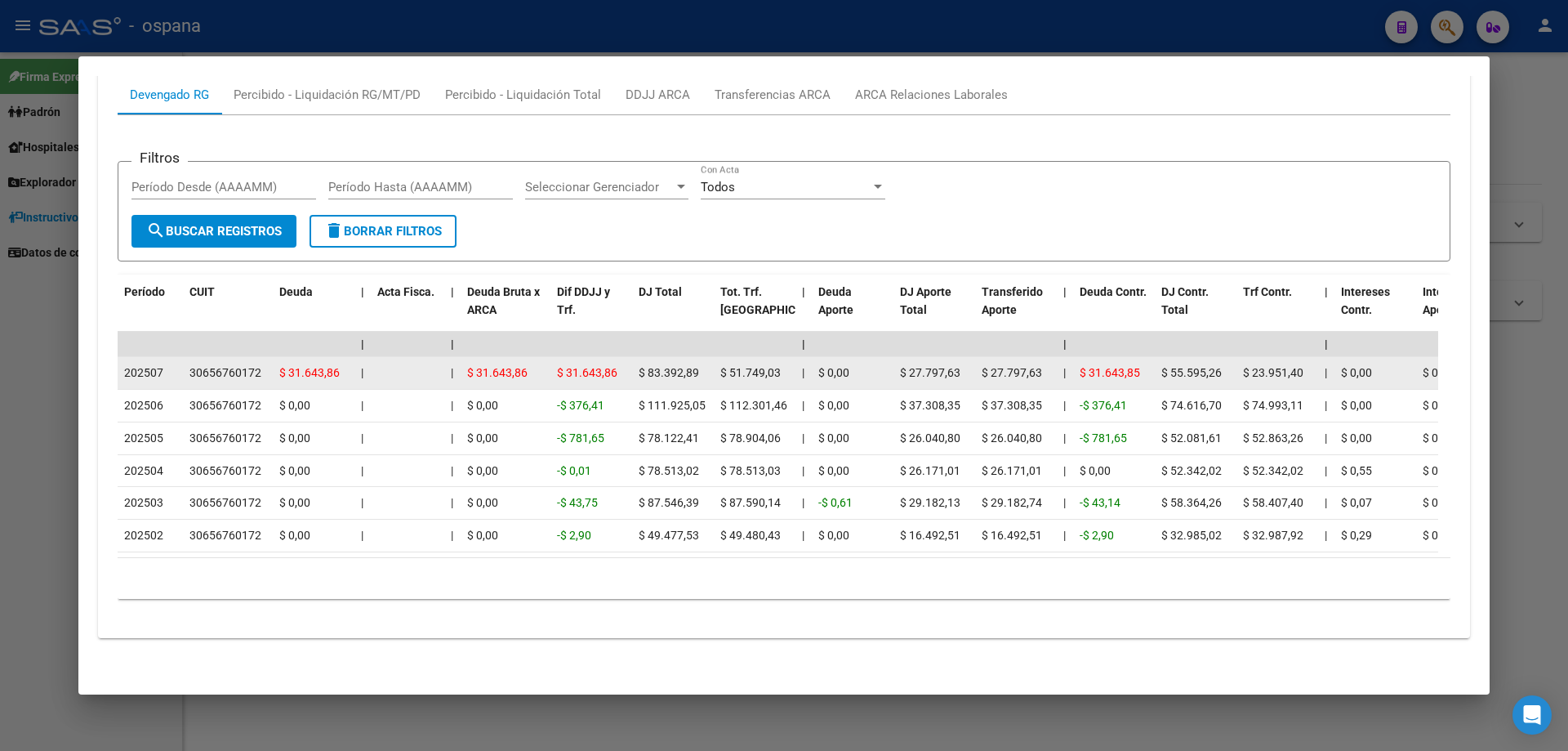
scroll to position [672, 0]
drag, startPoint x: 279, startPoint y: 349, endPoint x: 346, endPoint y: 360, distance: 67.9
click at [346, 363] on div "$ 31.643,86" at bounding box center [313, 372] width 69 height 19
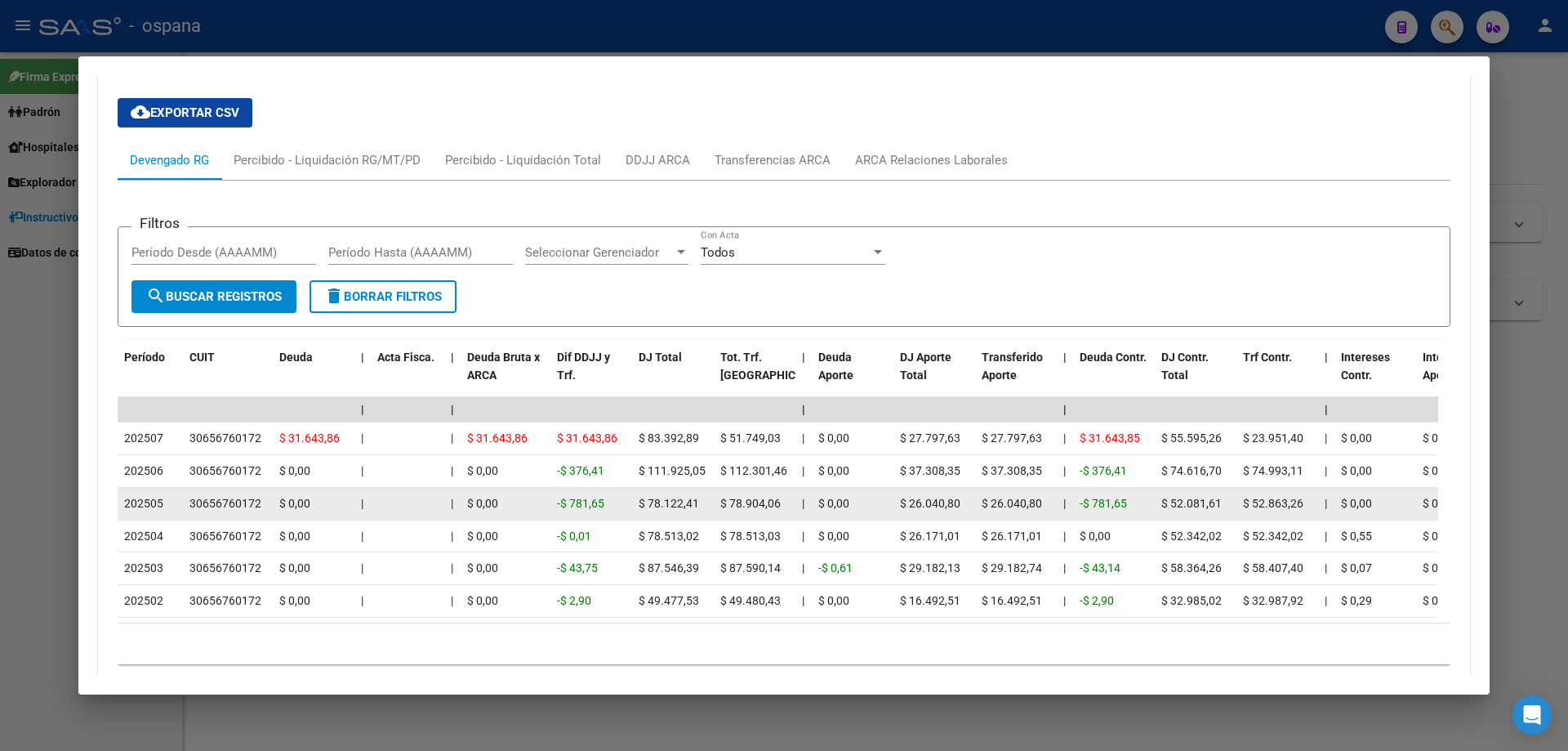
scroll to position [591, 0]
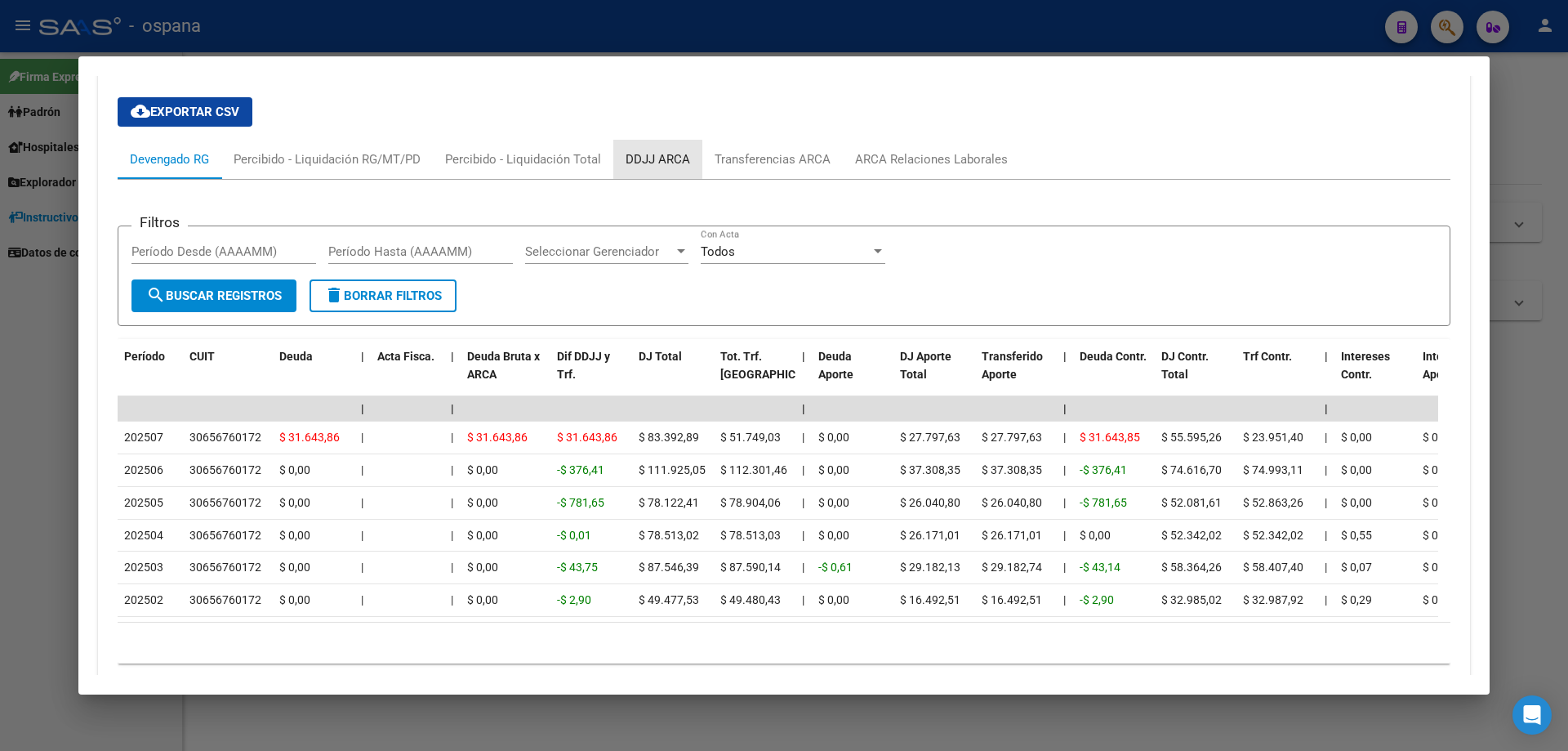
click at [638, 161] on div "DDJJ ARCA" at bounding box center [658, 159] width 64 height 18
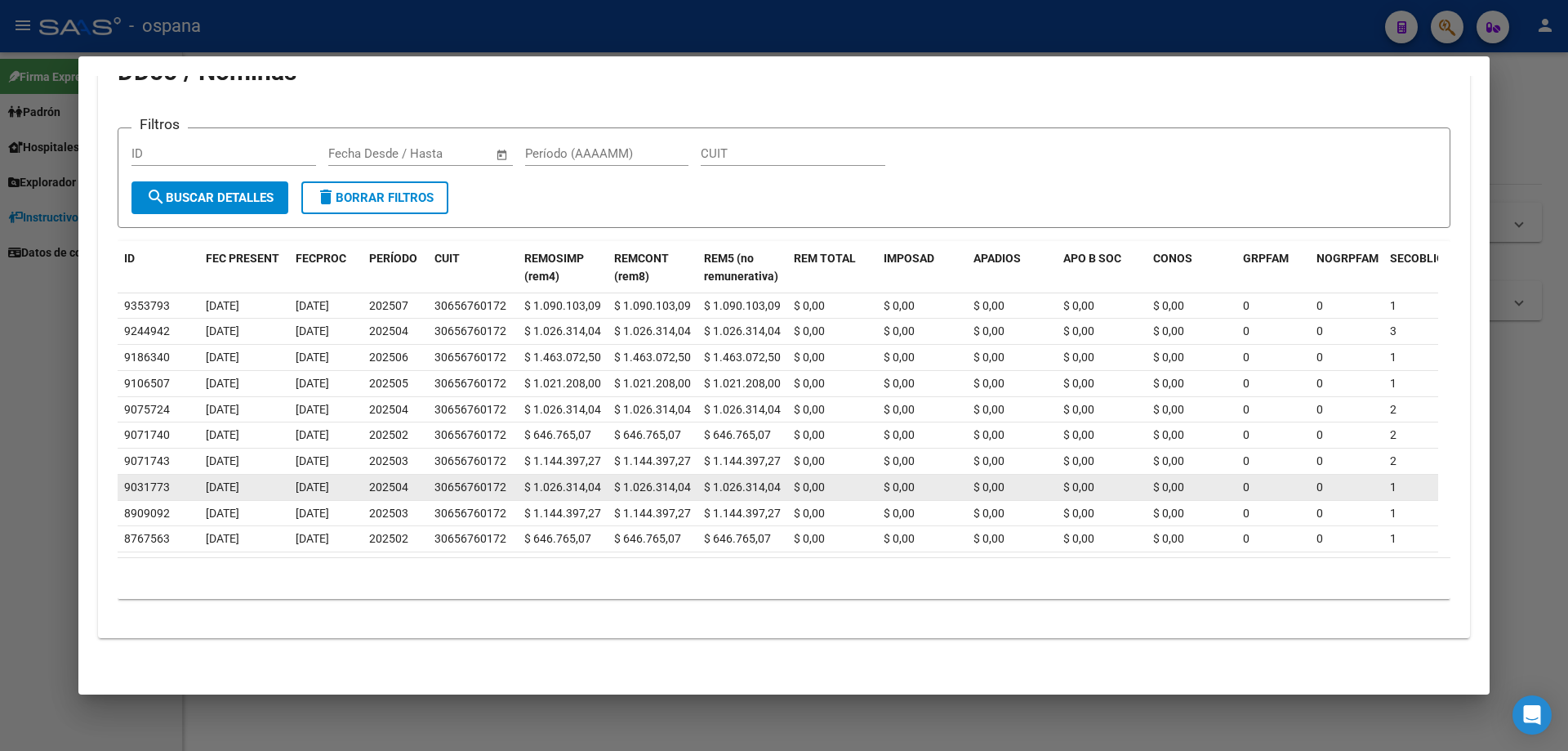
scroll to position [0, 0]
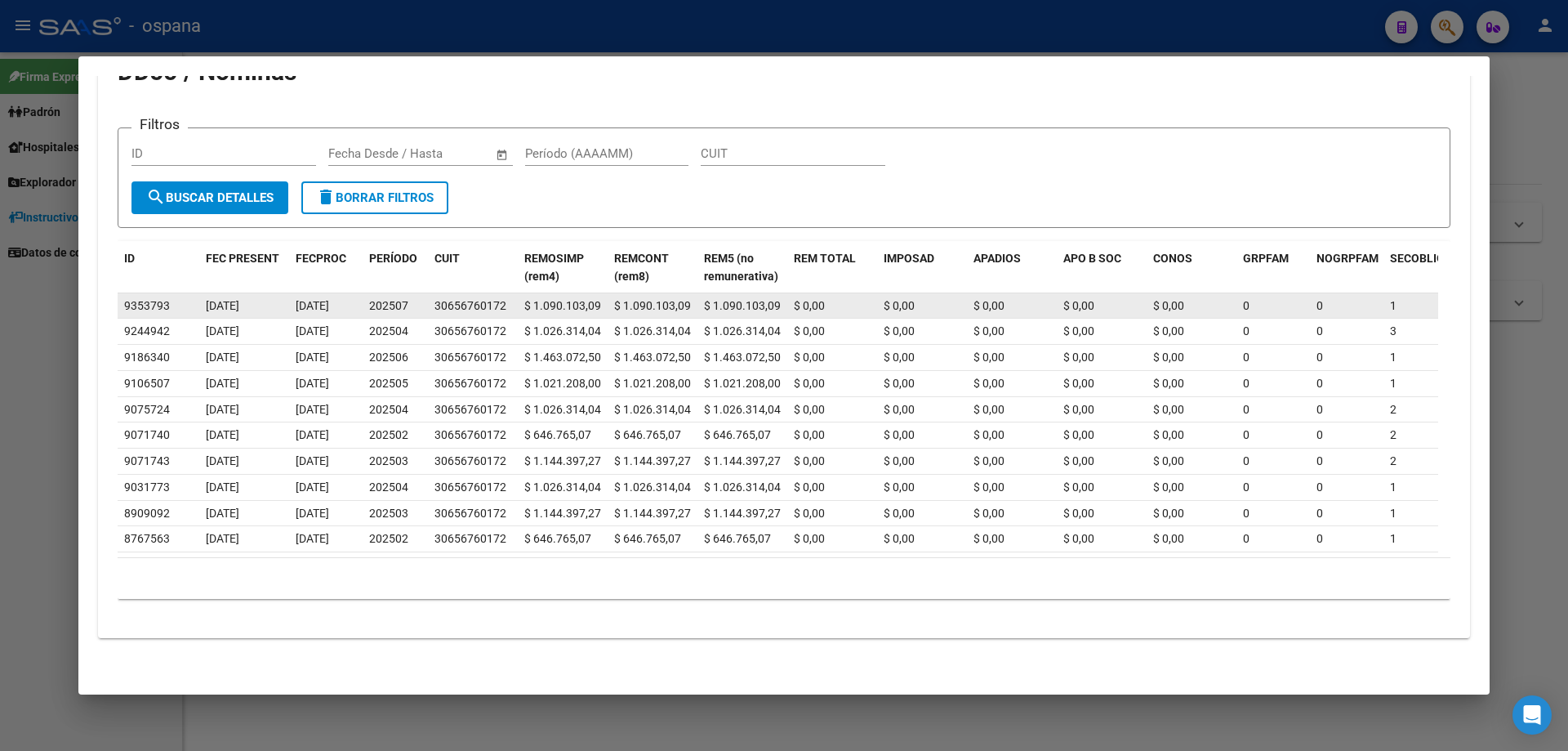
drag, startPoint x: 349, startPoint y: 521, endPoint x: 275, endPoint y: 301, distance: 232.1
click at [275, 301] on datatable-scroller "9353793 [DATE] [DATE] 202507 30656760172 $ 1.090.103,09 $ 1.090.103,09 $ 1.090.…" at bounding box center [778, 423] width 1321 height 259
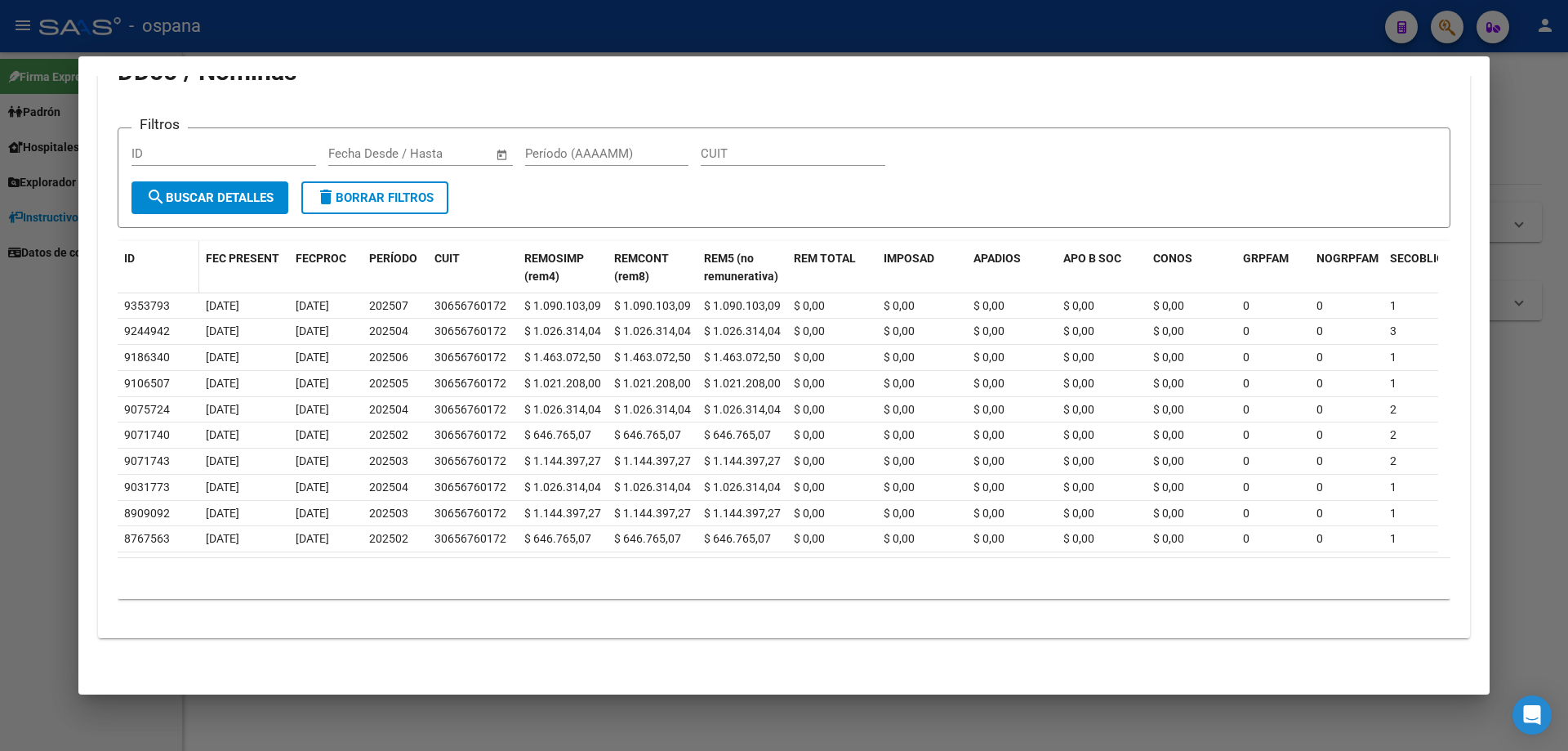
click at [117, 262] on datatable-header-cell "ID" at bounding box center [158, 268] width 81 height 54
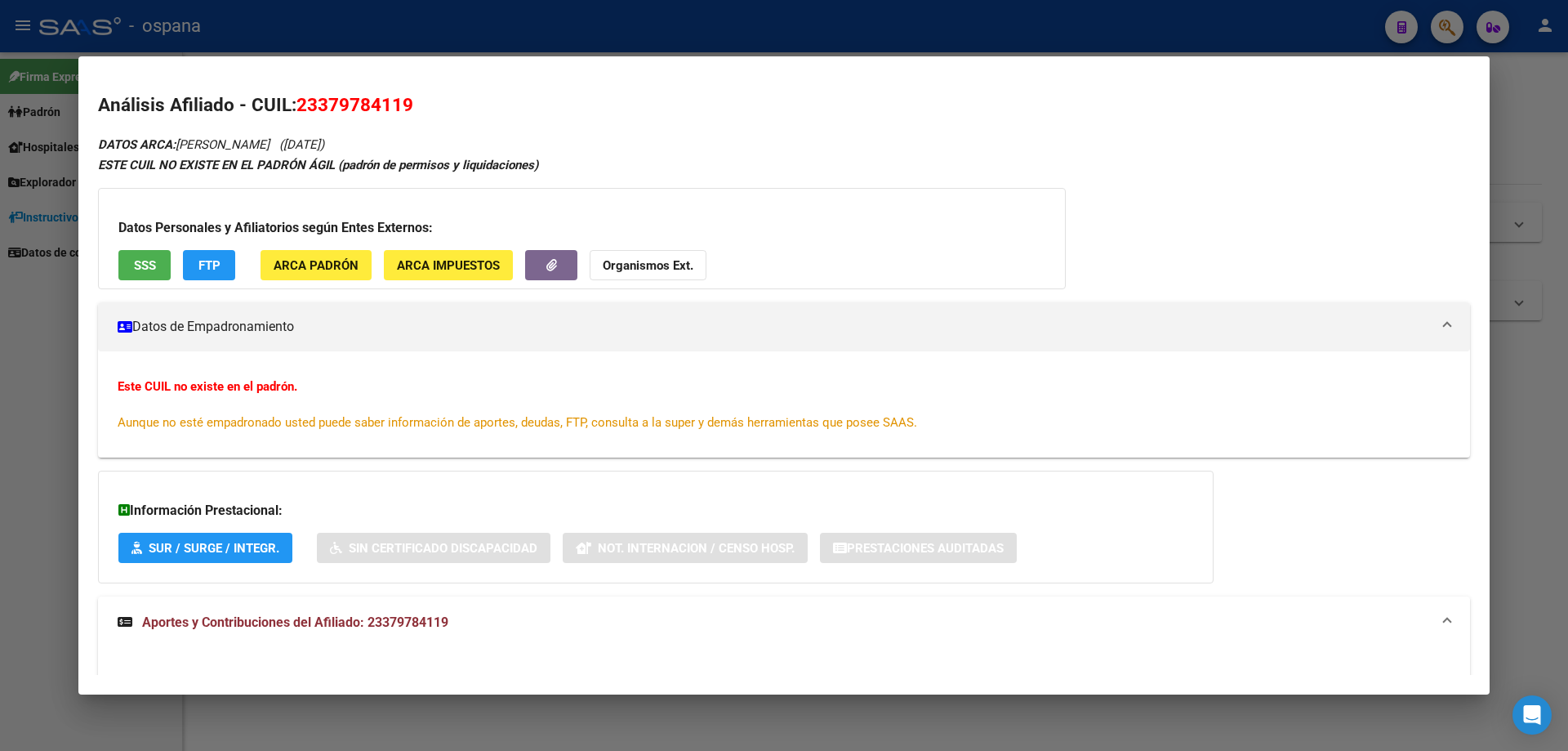
click at [1066, 60] on mat-dialog-container "Análisis Afiliado - CUIL: 23379784119 DATOS ARCA: [PERSON_NAME] ([DATE]) ESTE C…" at bounding box center [784, 375] width 1411 height 638
click at [1039, 17] on div at bounding box center [784, 375] width 1568 height 751
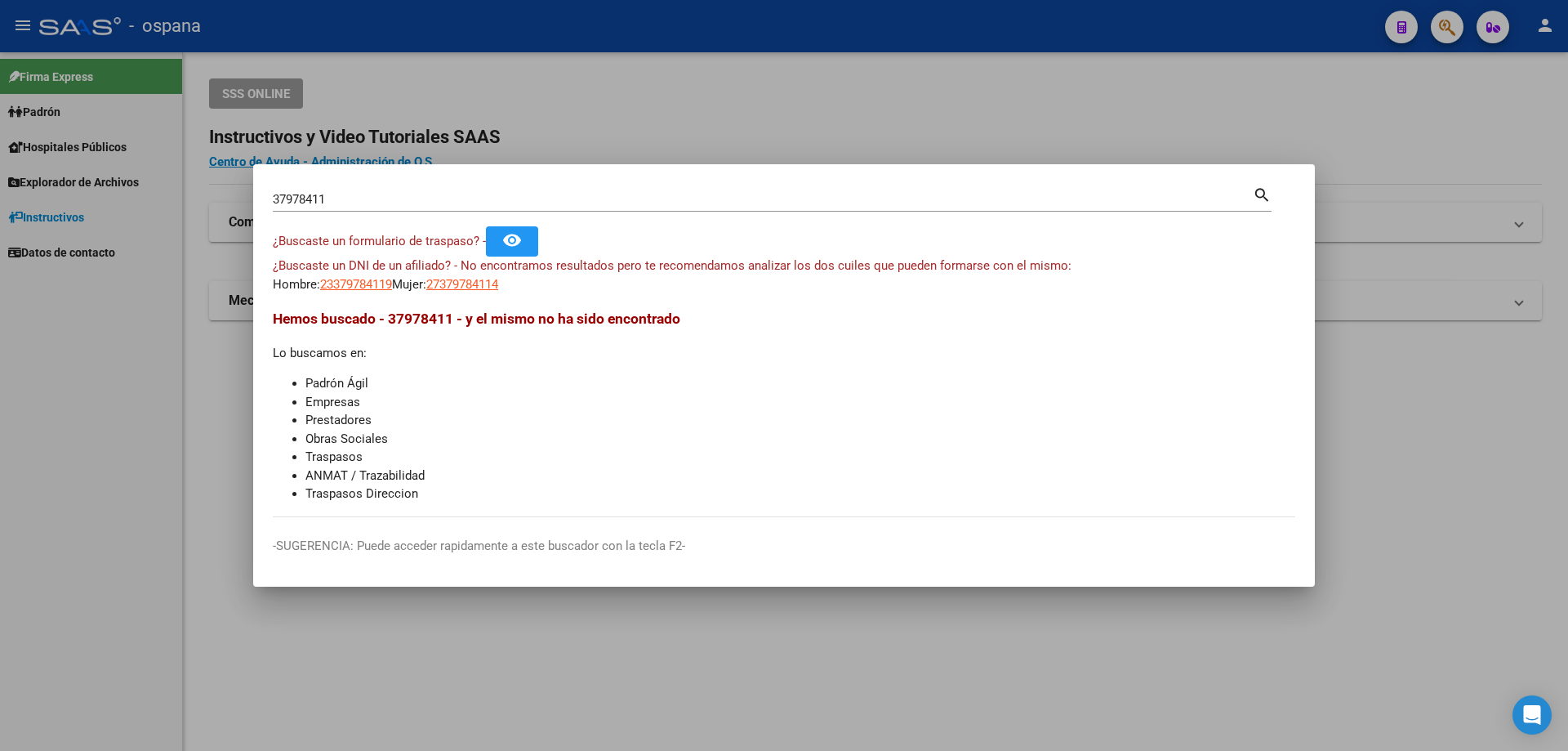
drag, startPoint x: 1540, startPoint y: 89, endPoint x: 1485, endPoint y: 72, distance: 57.6
click at [1537, 89] on div at bounding box center [784, 375] width 1568 height 751
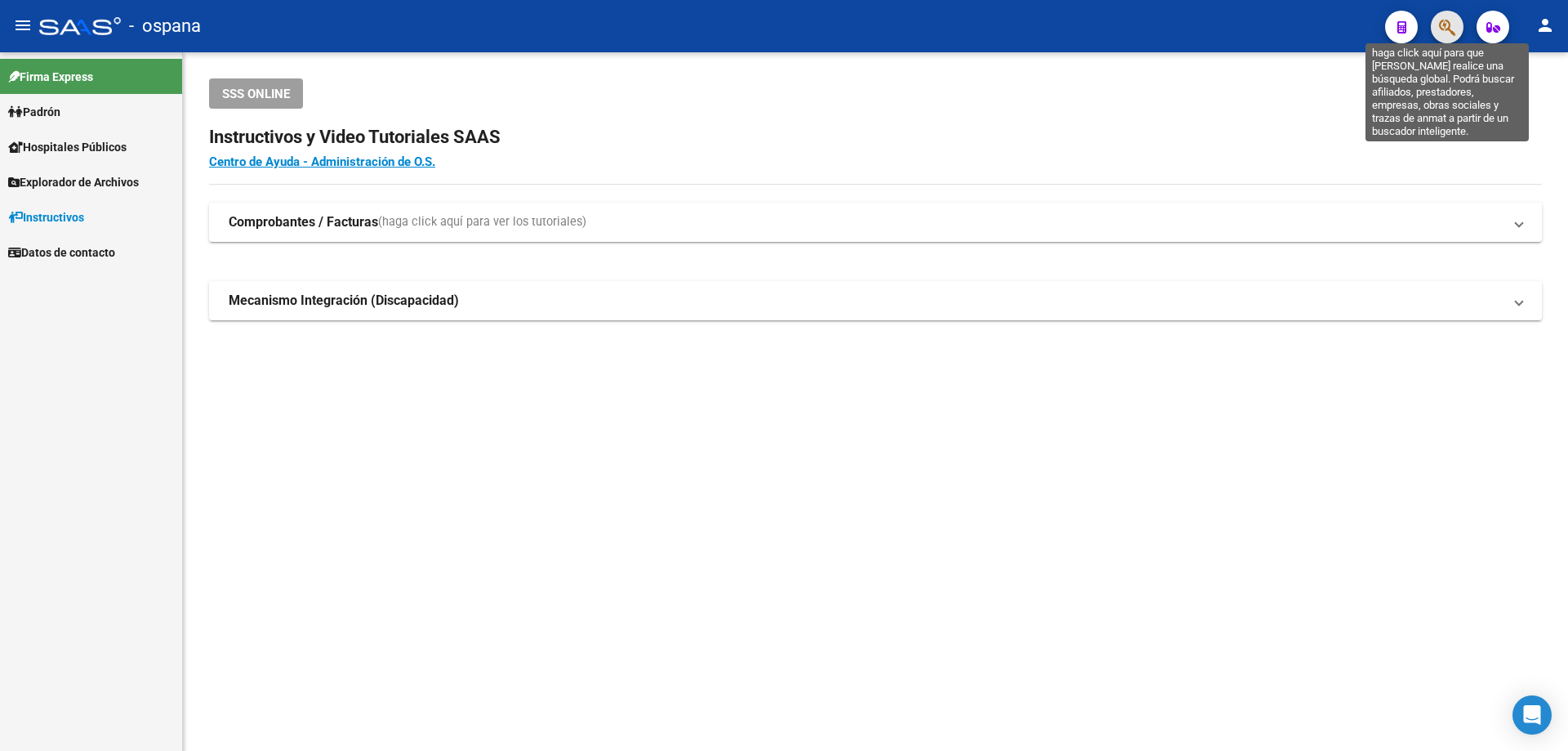
click at [1447, 27] on icon "button" at bounding box center [1447, 27] width 16 height 19
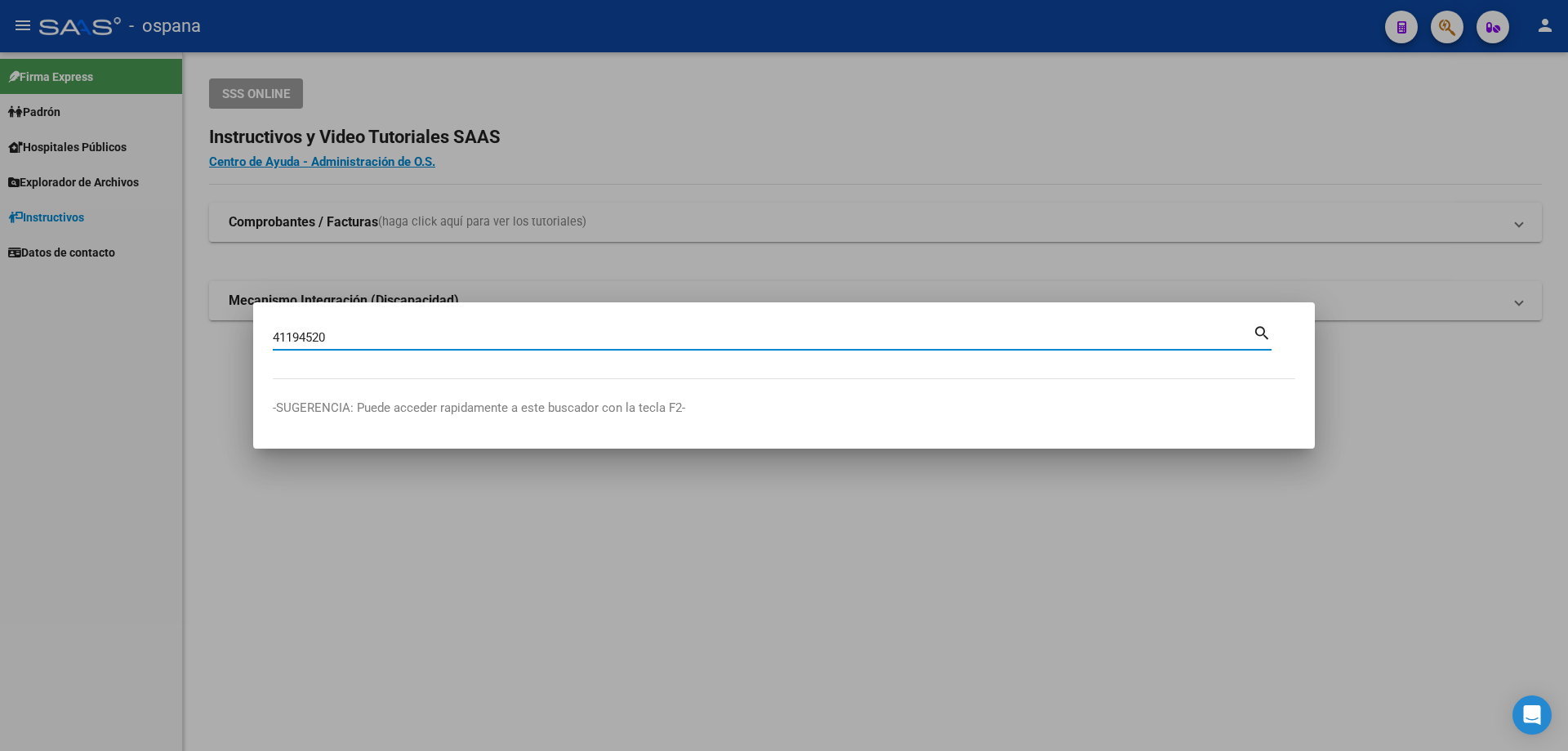
type input "41194520"
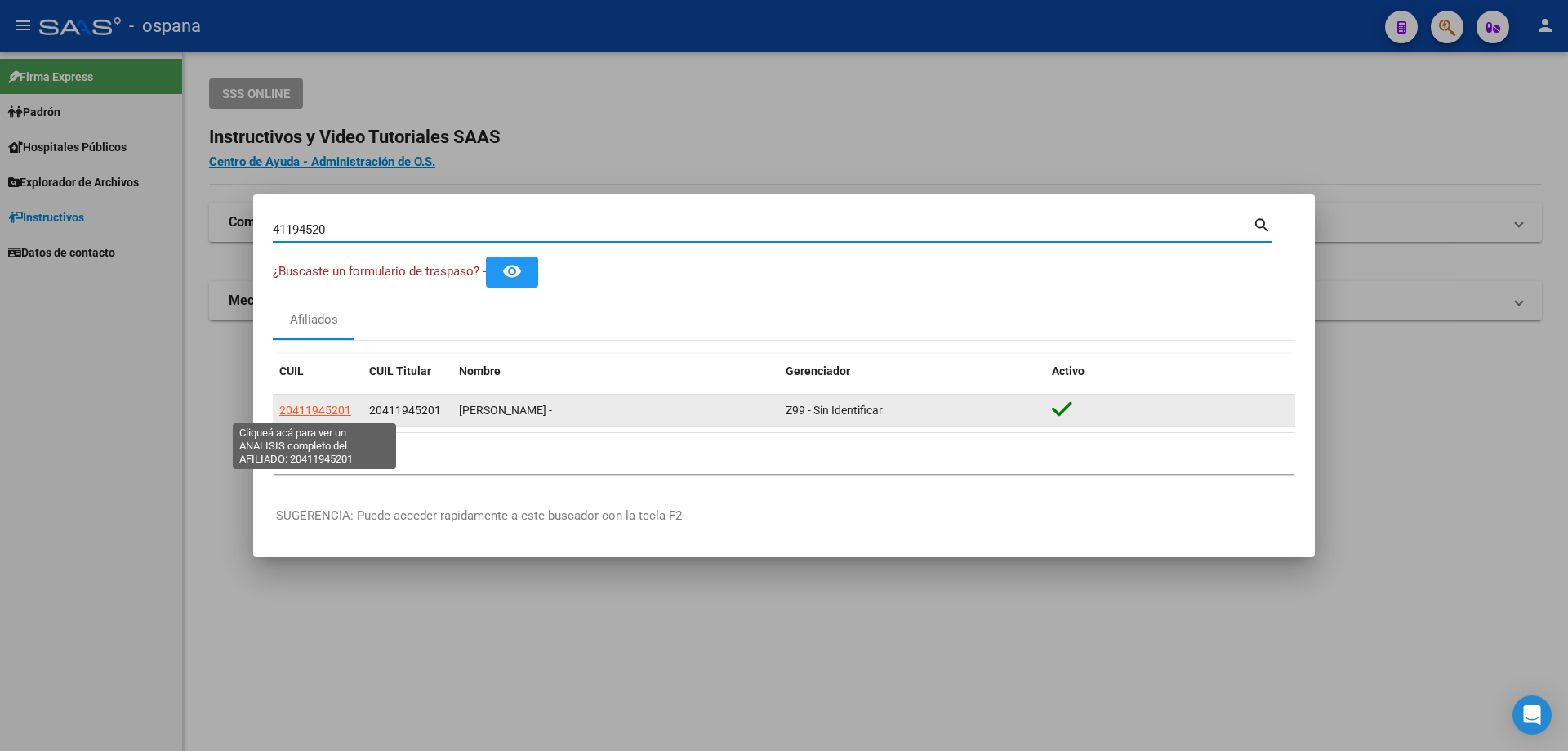
click at [330, 411] on span "20411945201" at bounding box center [315, 410] width 72 height 13
type textarea "20411945201"
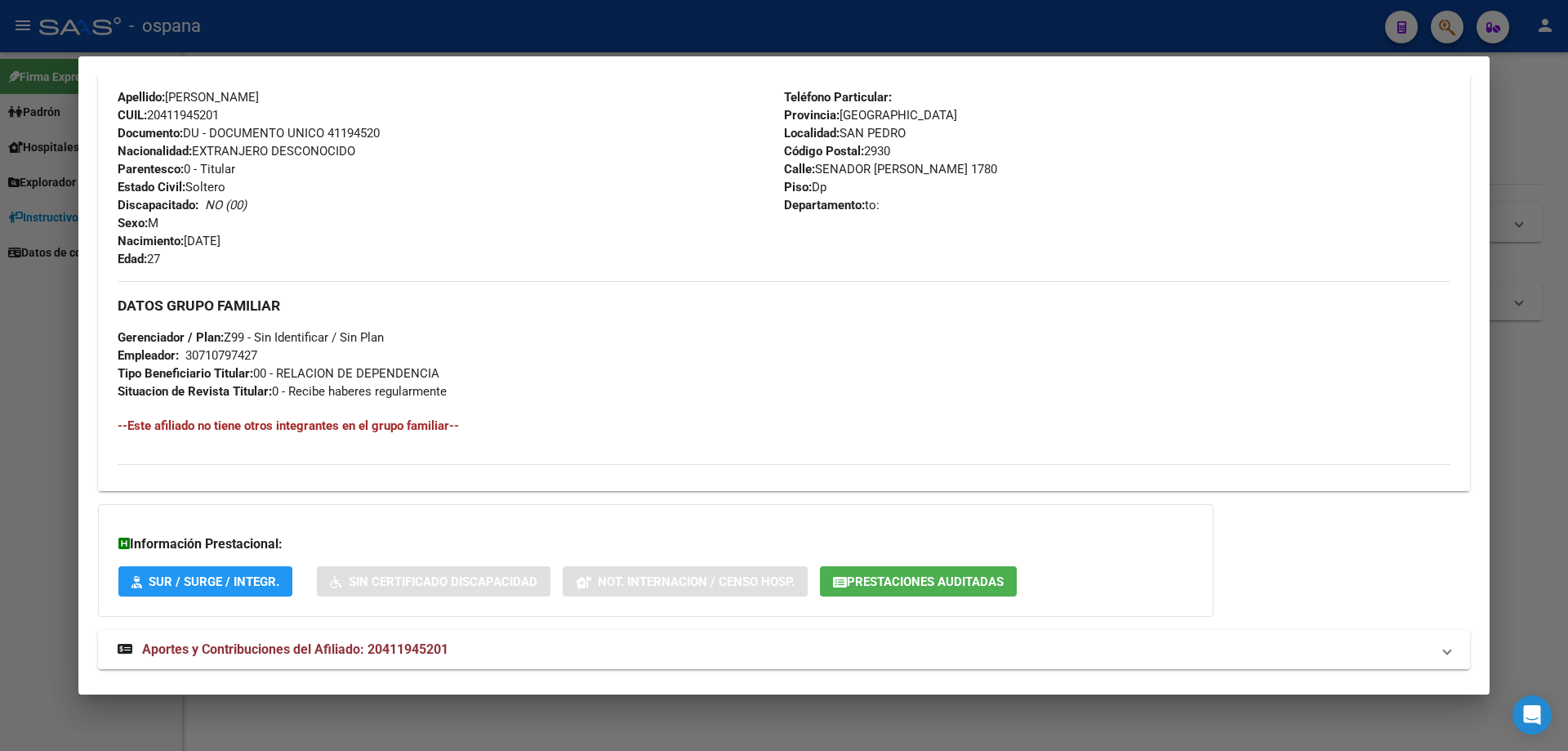
scroll to position [608, 0]
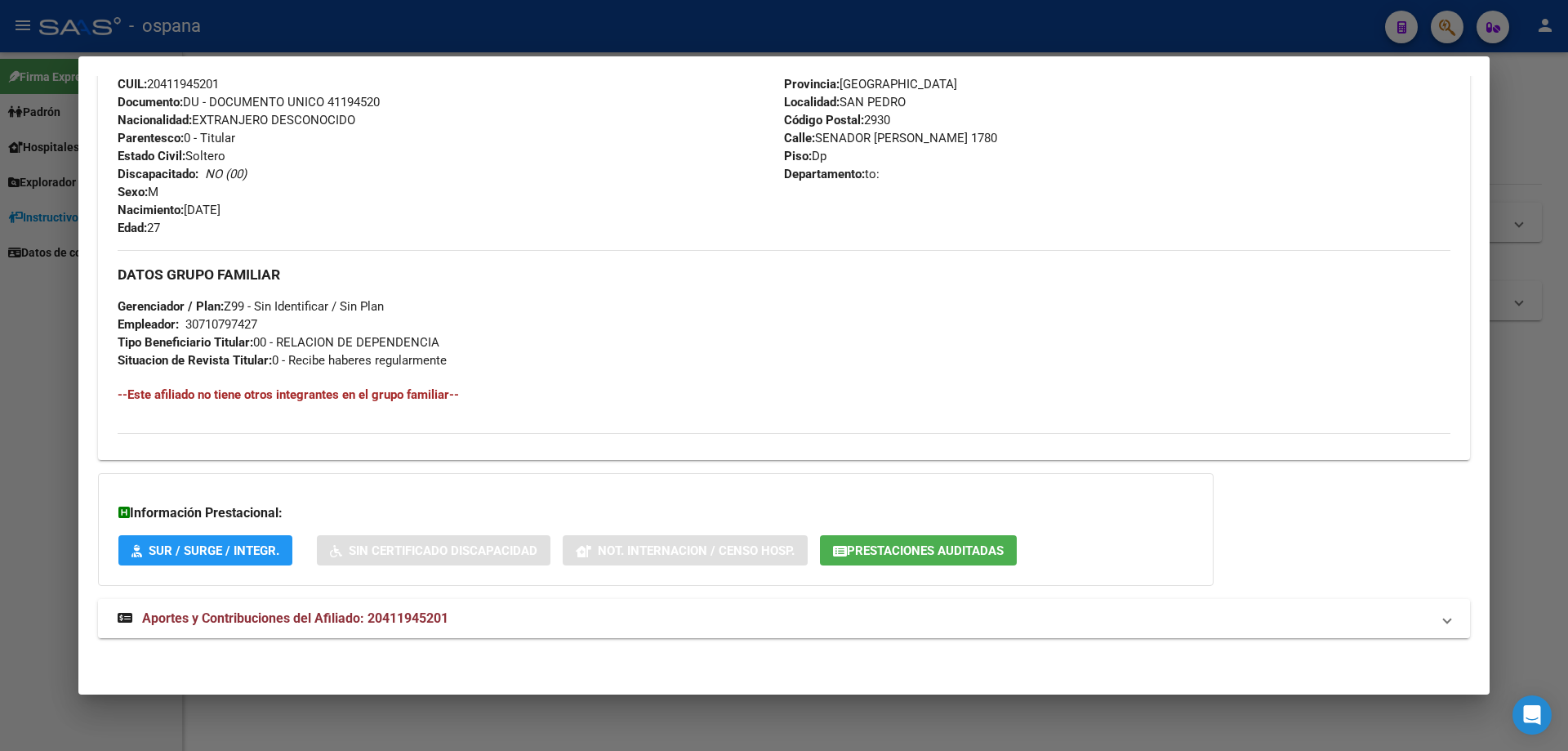
click at [217, 628] on strong "Aportes y Contribuciones del Afiliado: 20411945201" at bounding box center [283, 619] width 331 height 20
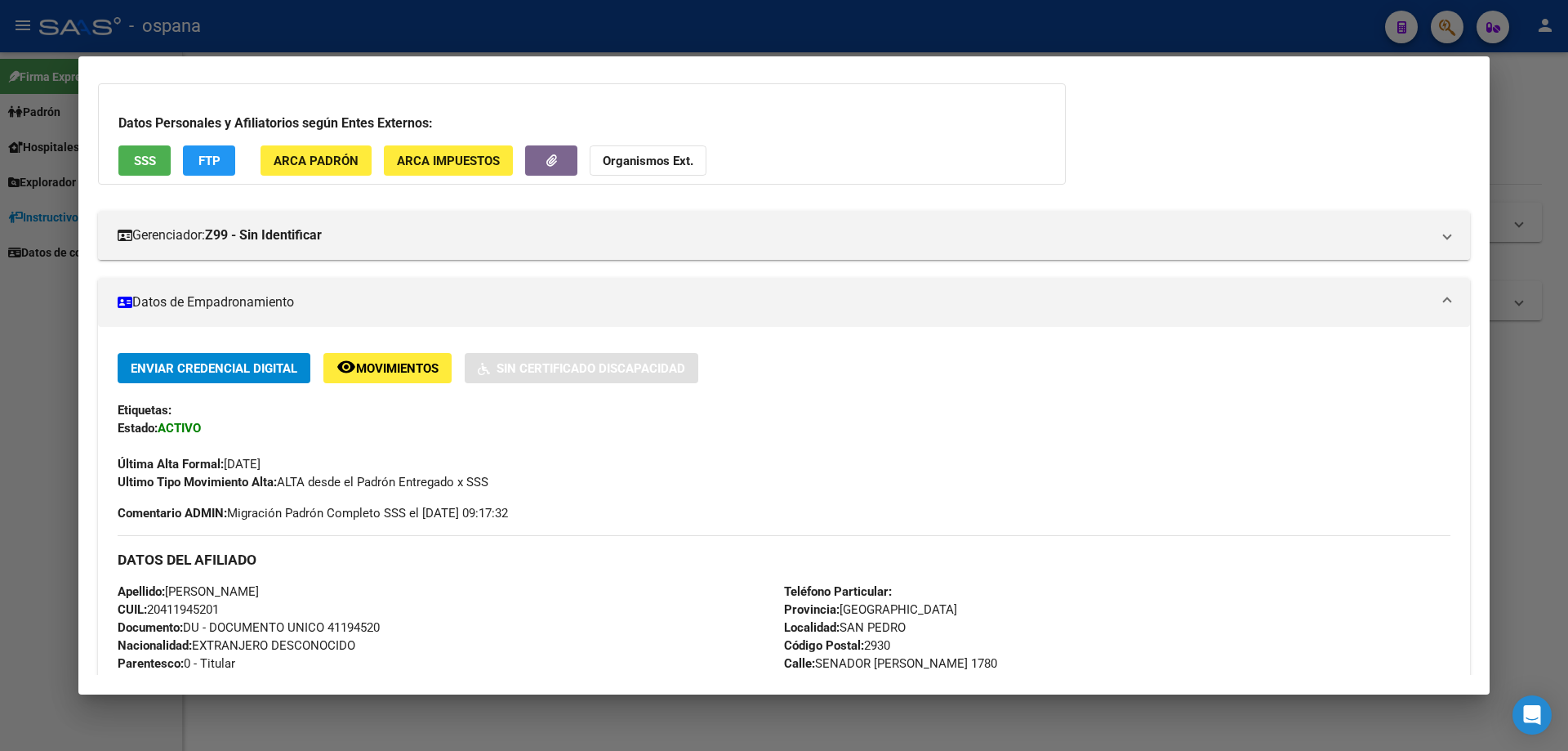
scroll to position [0, 0]
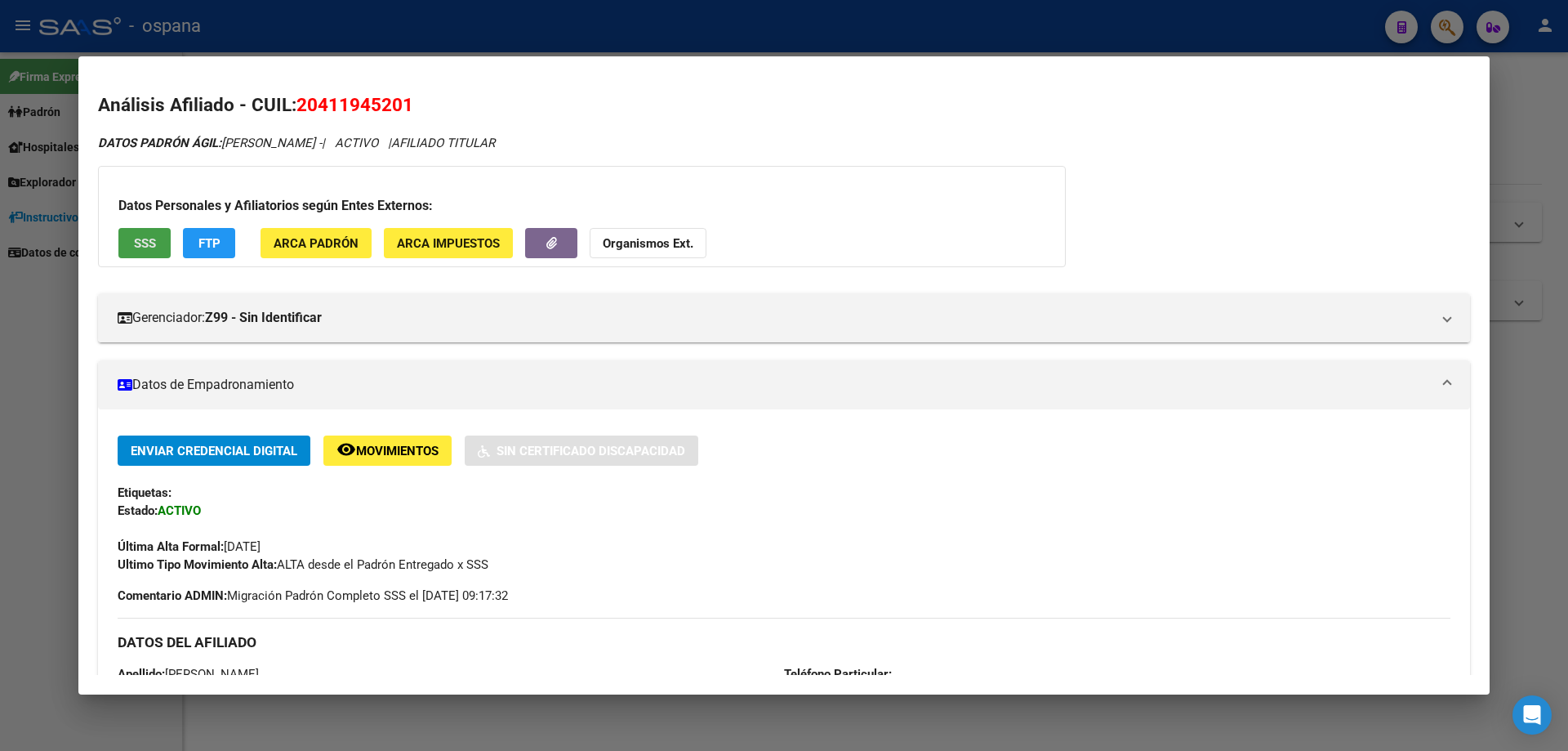
click at [159, 236] on button "SSS" at bounding box center [145, 242] width 52 height 30
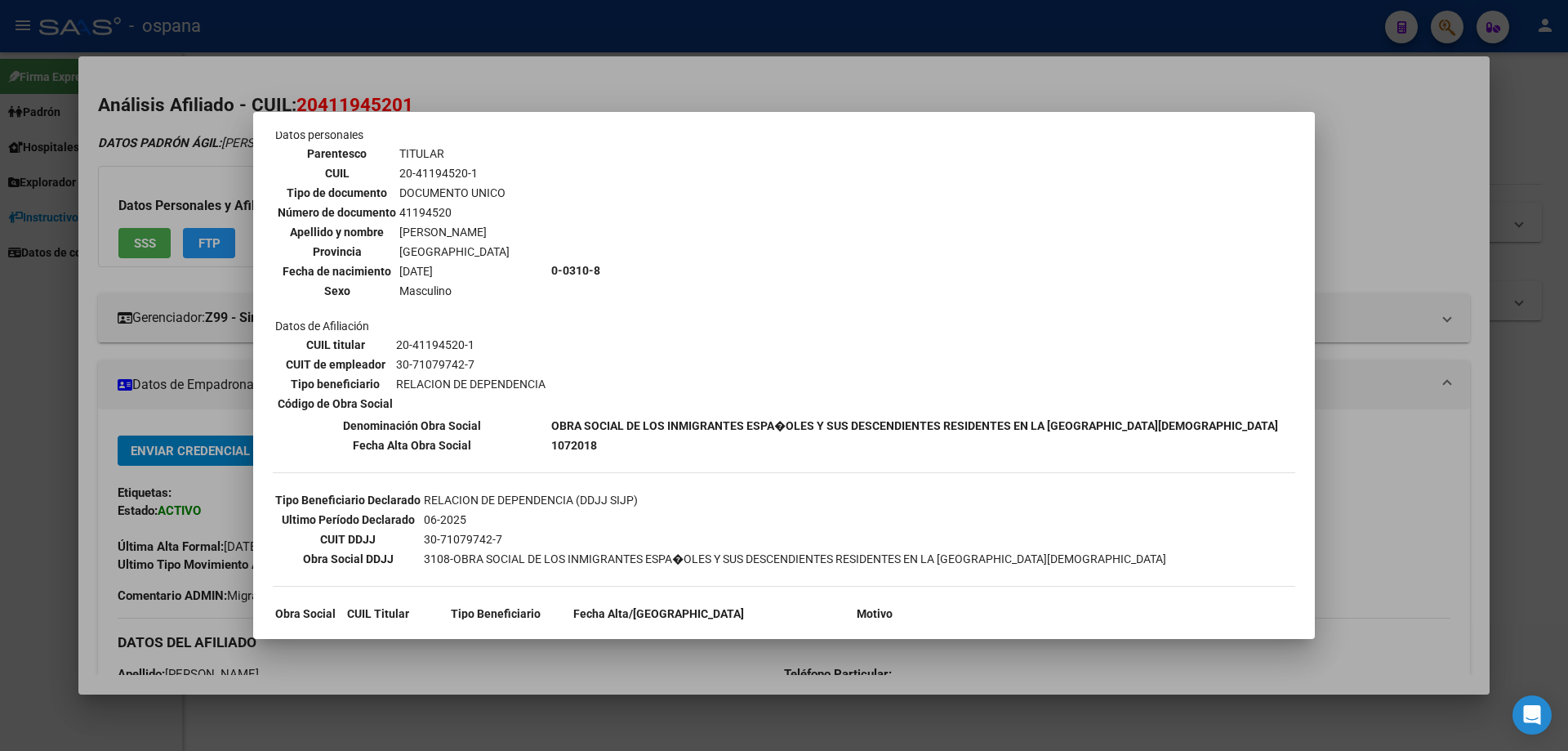
scroll to position [226, 0]
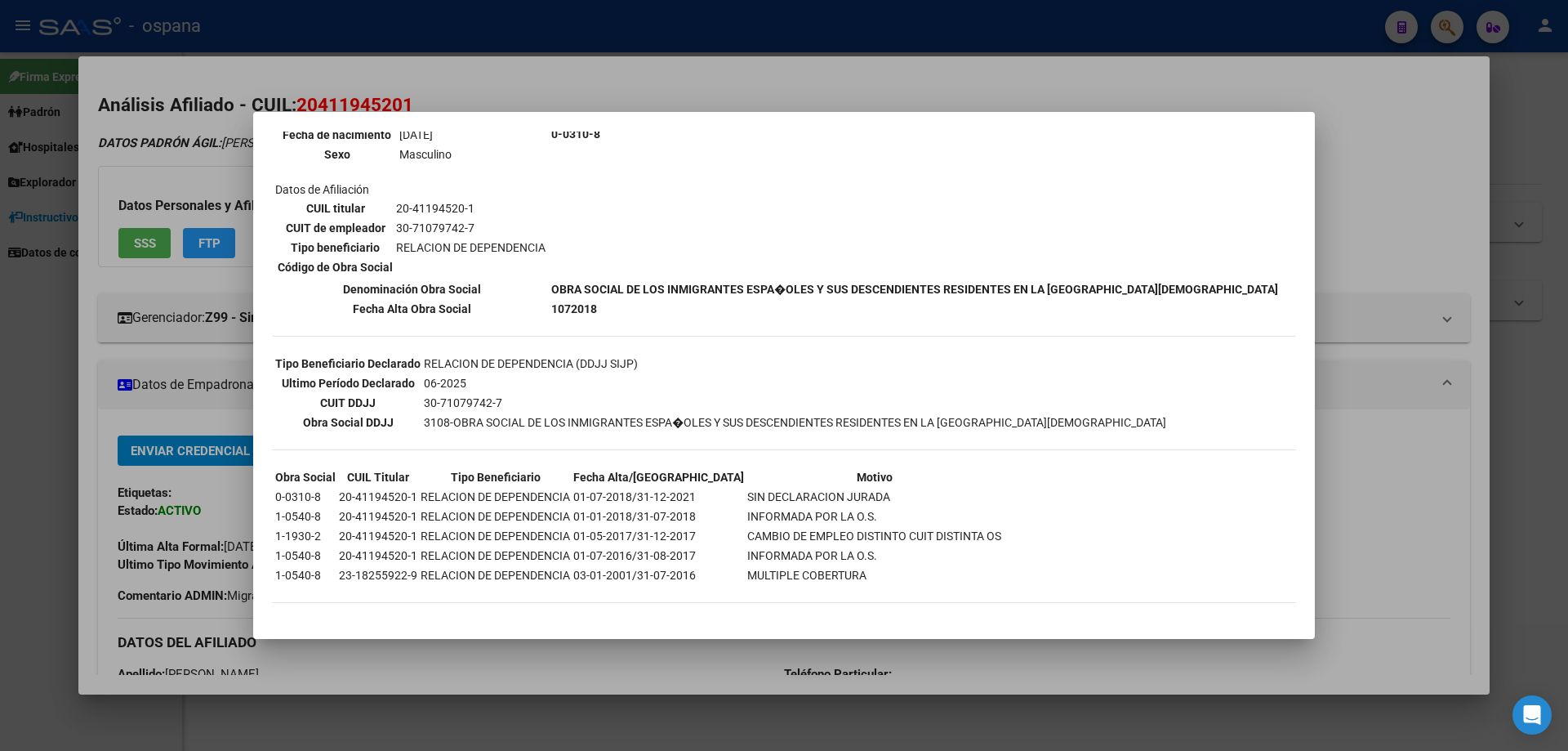
drag, startPoint x: 276, startPoint y: 493, endPoint x: 545, endPoint y: 483, distance: 269.2
click at [545, 483] on tbody "Obra Social CUIL Titular Tipo Beneficiario Fecha Alta/Baja Motivo 0-0310-8 20-4…" at bounding box center [639, 526] width 728 height 116
